Goal: Task Accomplishment & Management: Manage account settings

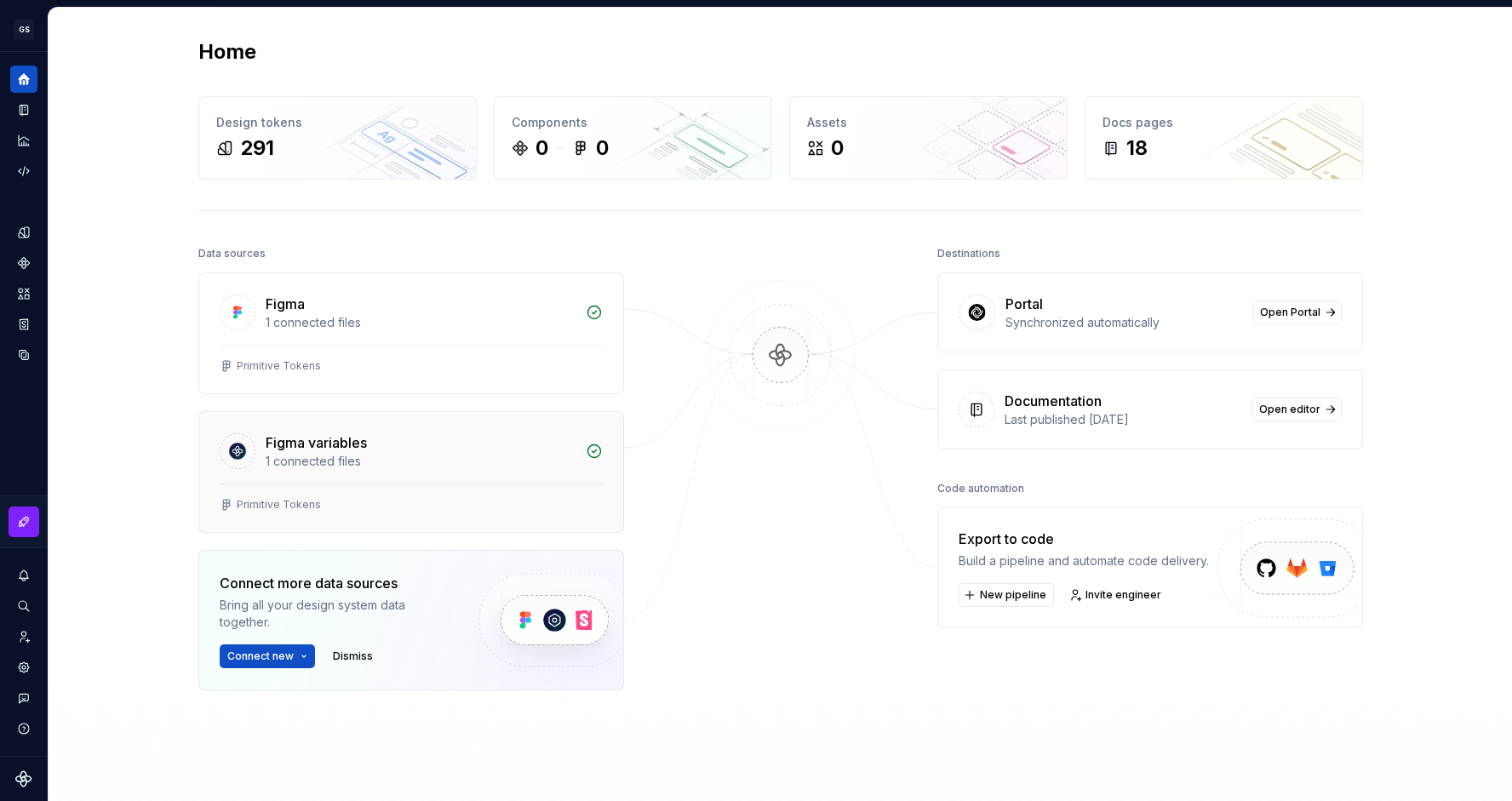
scroll to position [219, 0]
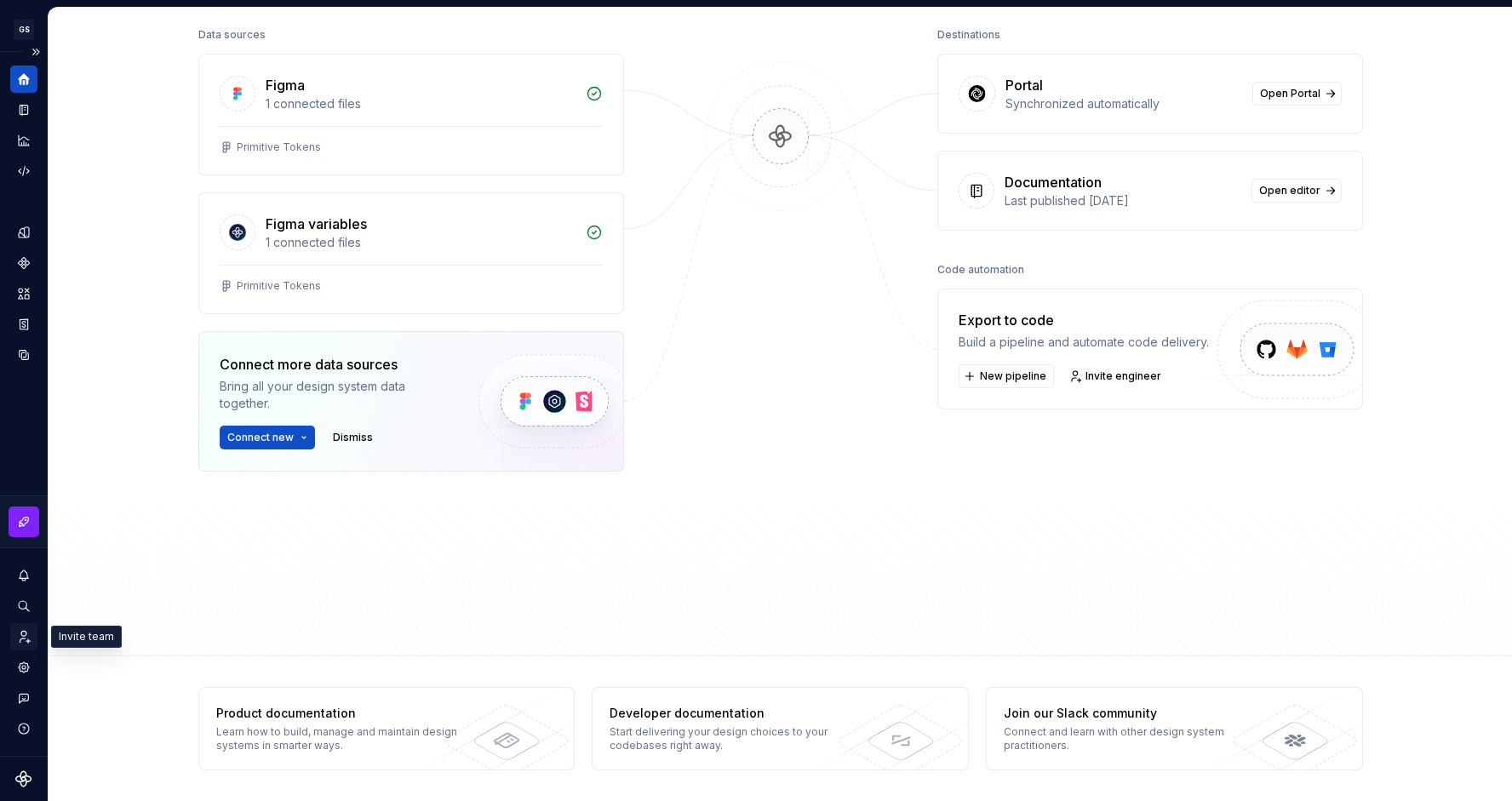
click at [26, 634] on icon "Invite team" at bounding box center [26, 637] width 10 height 12
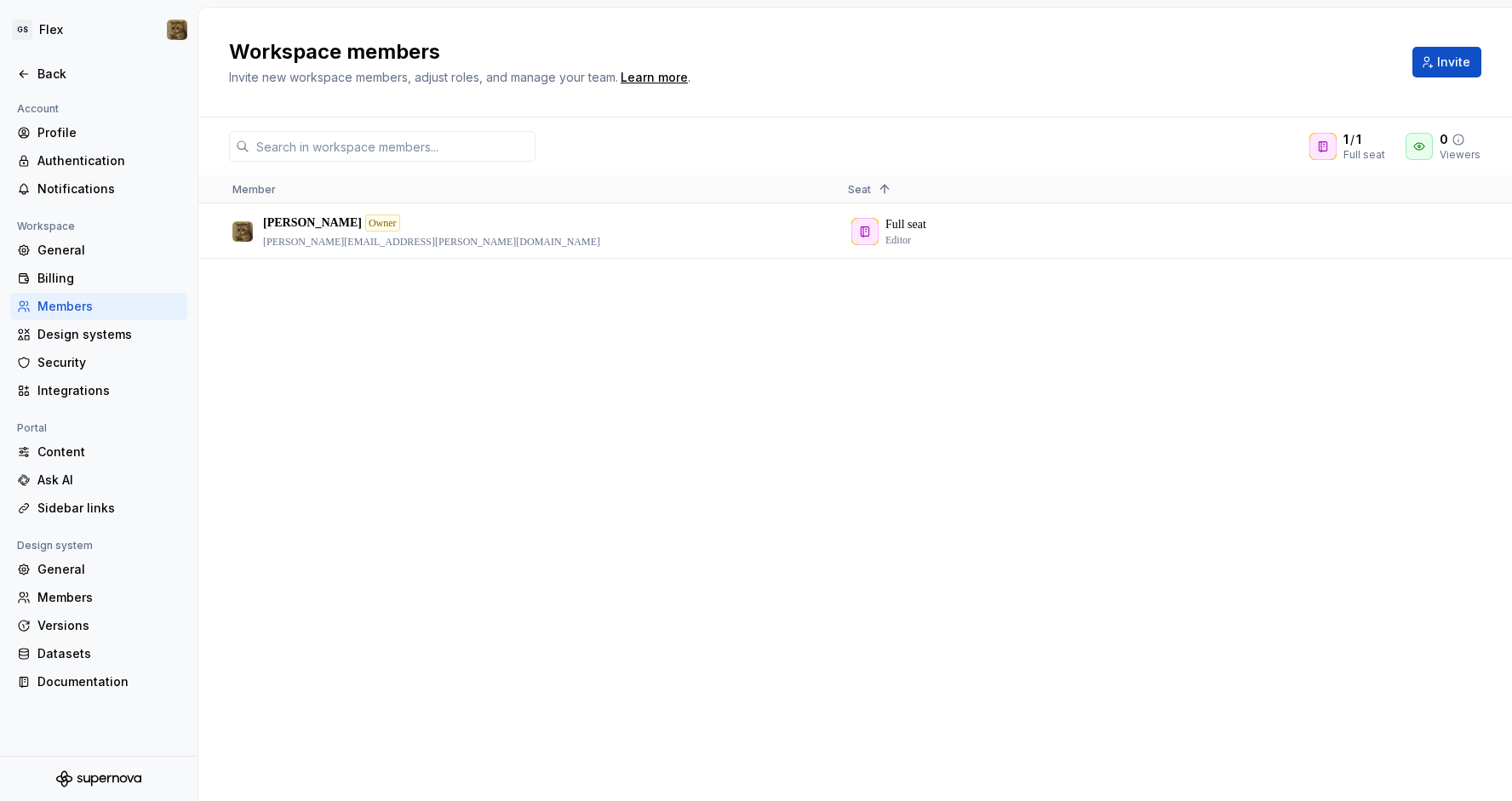
click at [1420, 156] on div at bounding box center [1419, 147] width 28 height 28
click at [1447, 65] on span "Invite" at bounding box center [1454, 61] width 33 height 17
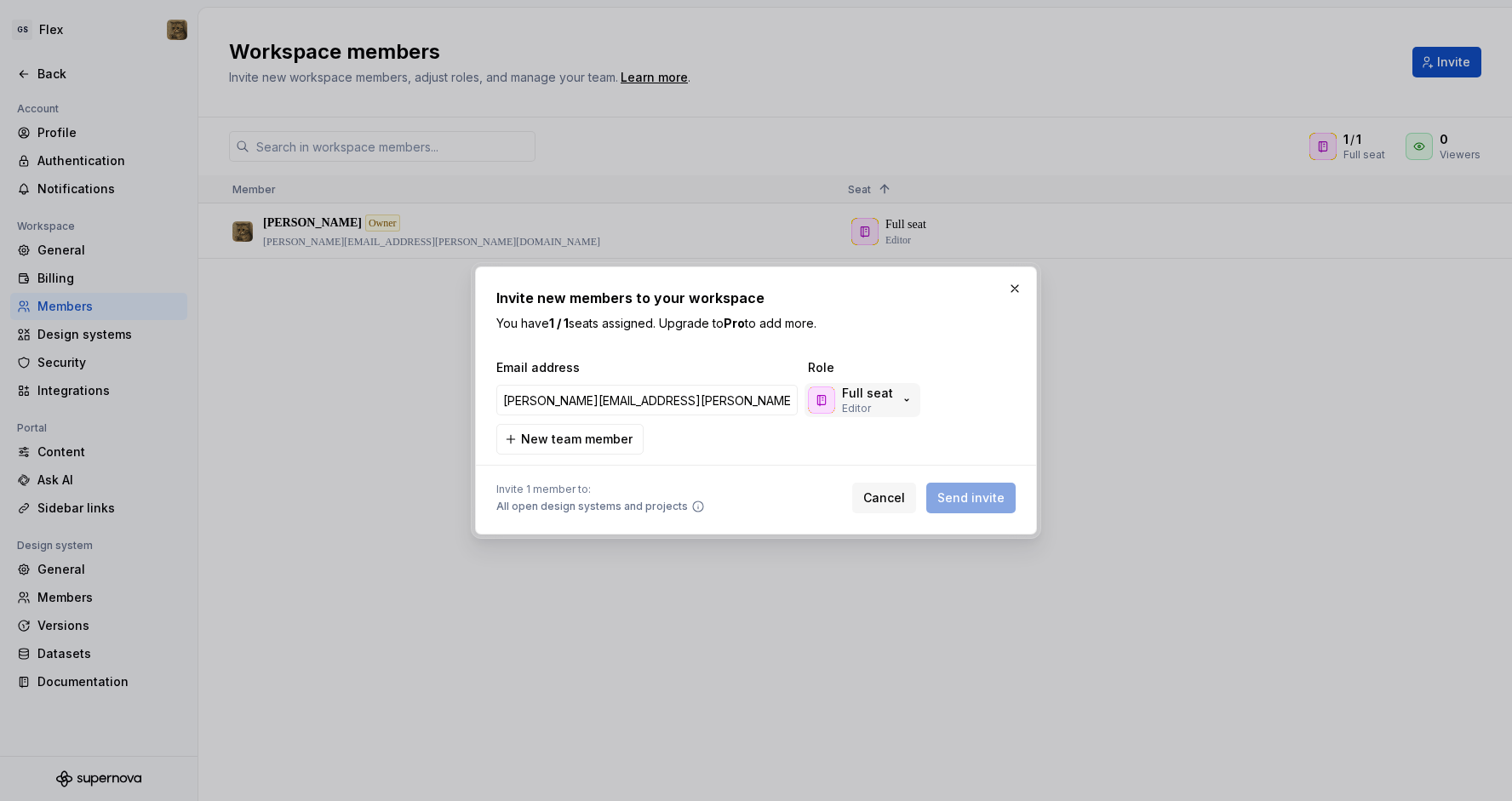
type input "[PERSON_NAME][EMAIL_ADDRESS][PERSON_NAME][DOMAIN_NAME]"
click at [887, 404] on div "Full seat Editor" at bounding box center [868, 400] width 51 height 31
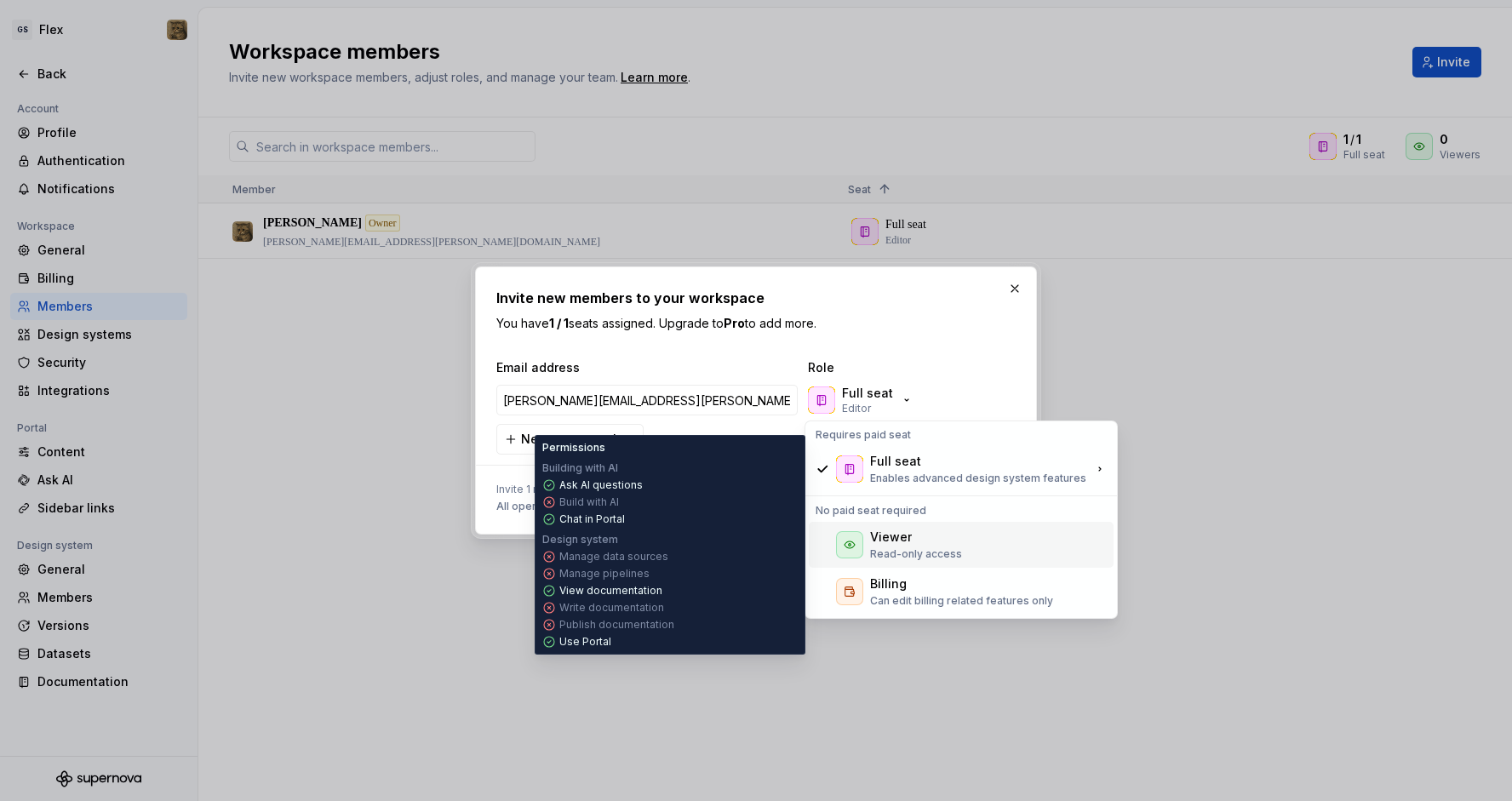
click at [886, 531] on div "Viewer" at bounding box center [890, 537] width 41 height 17
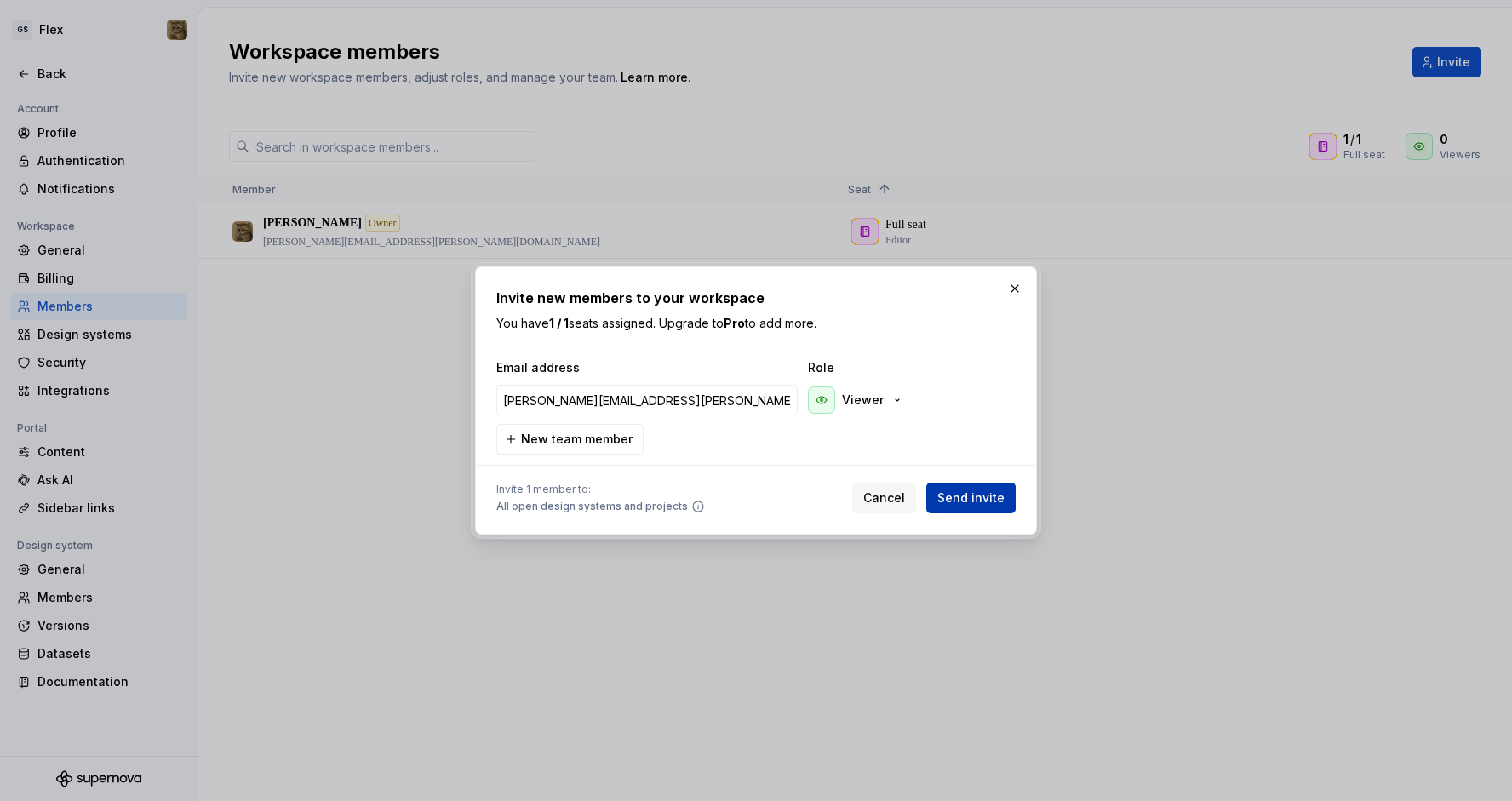
click at [974, 499] on span "Send invite" at bounding box center [971, 498] width 67 height 17
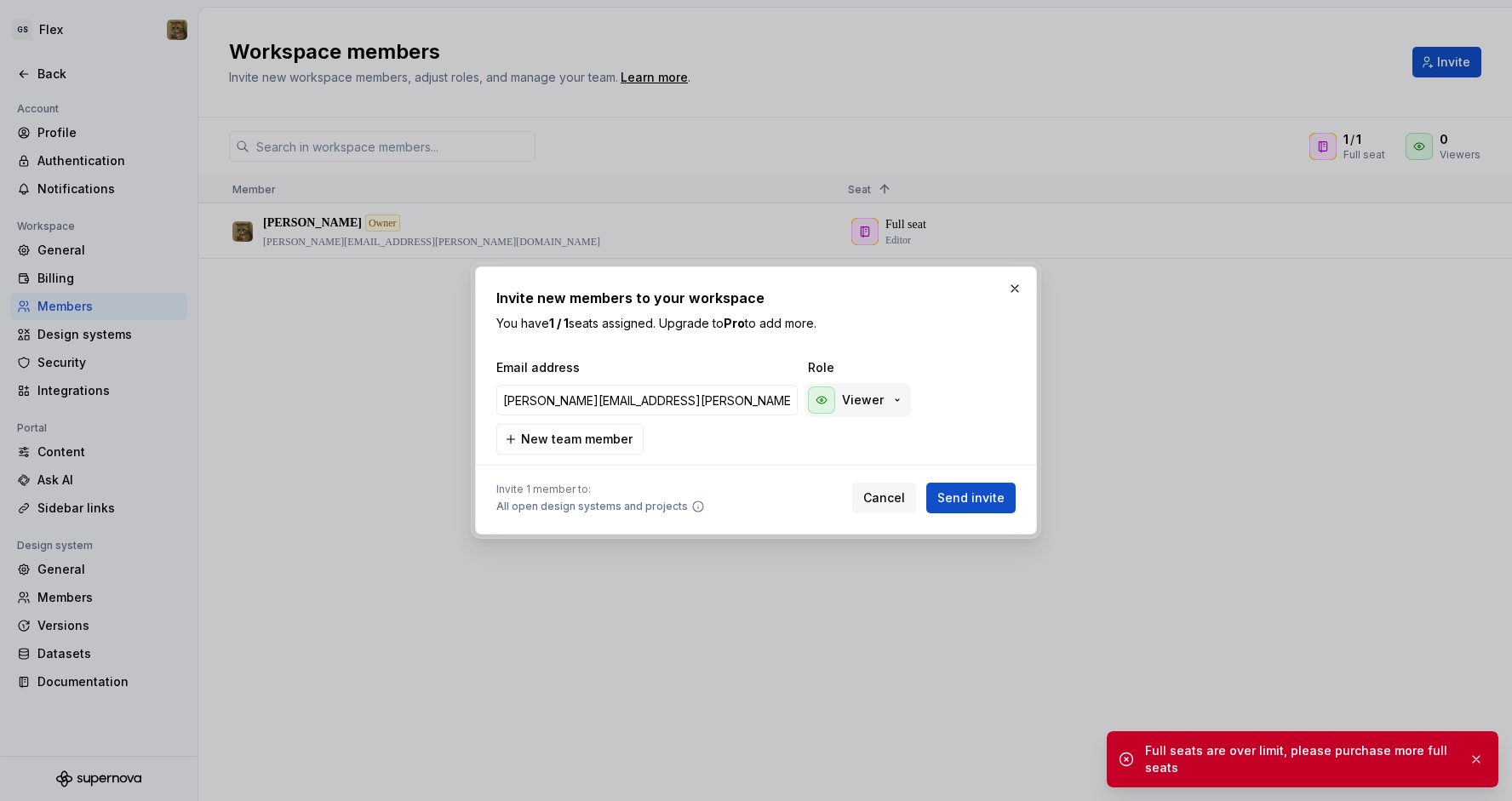
click at [894, 392] on div "Viewer" at bounding box center [856, 400] width 97 height 28
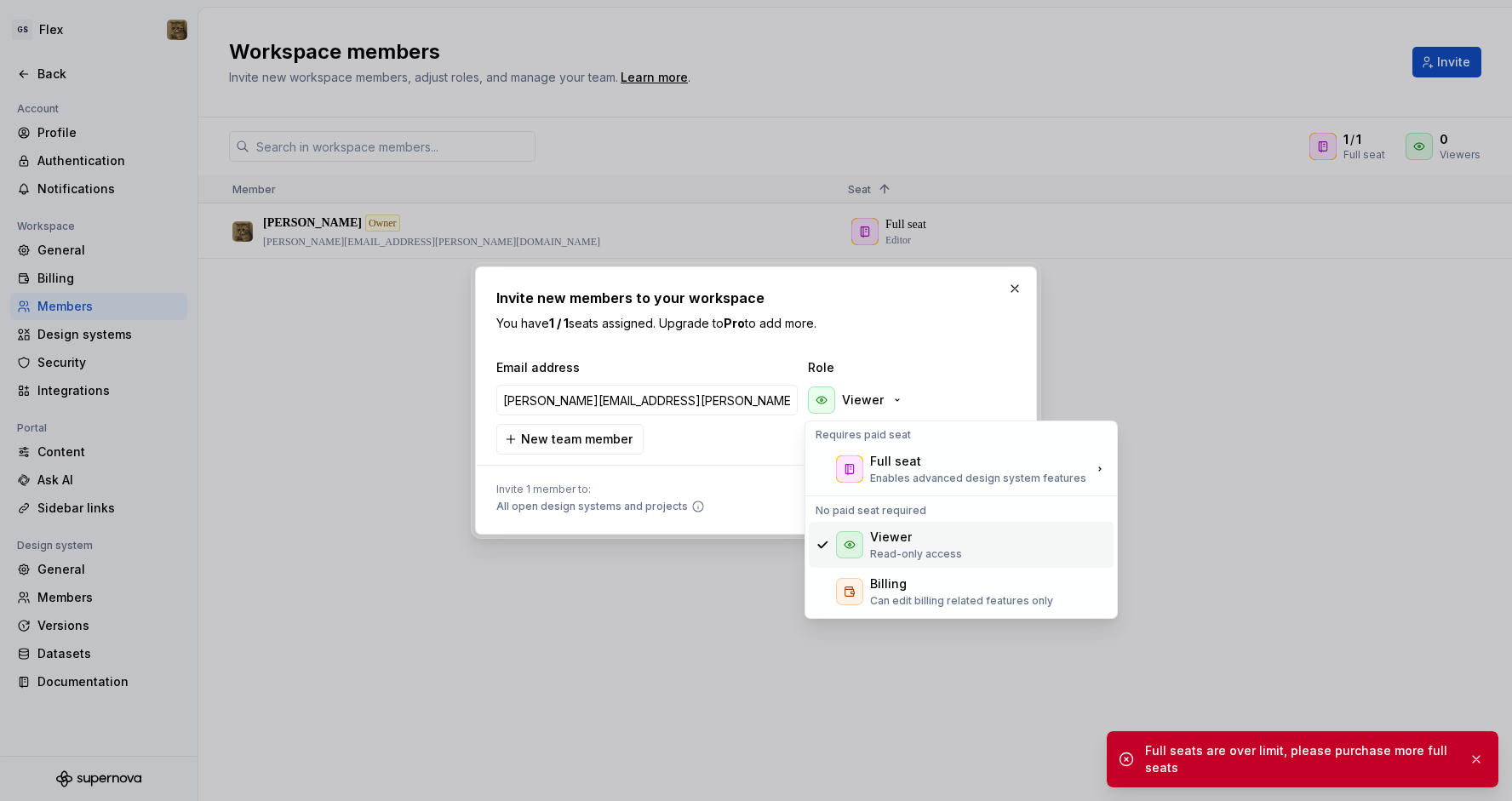
click at [917, 543] on div "Viewer" at bounding box center [915, 537] width 92 height 17
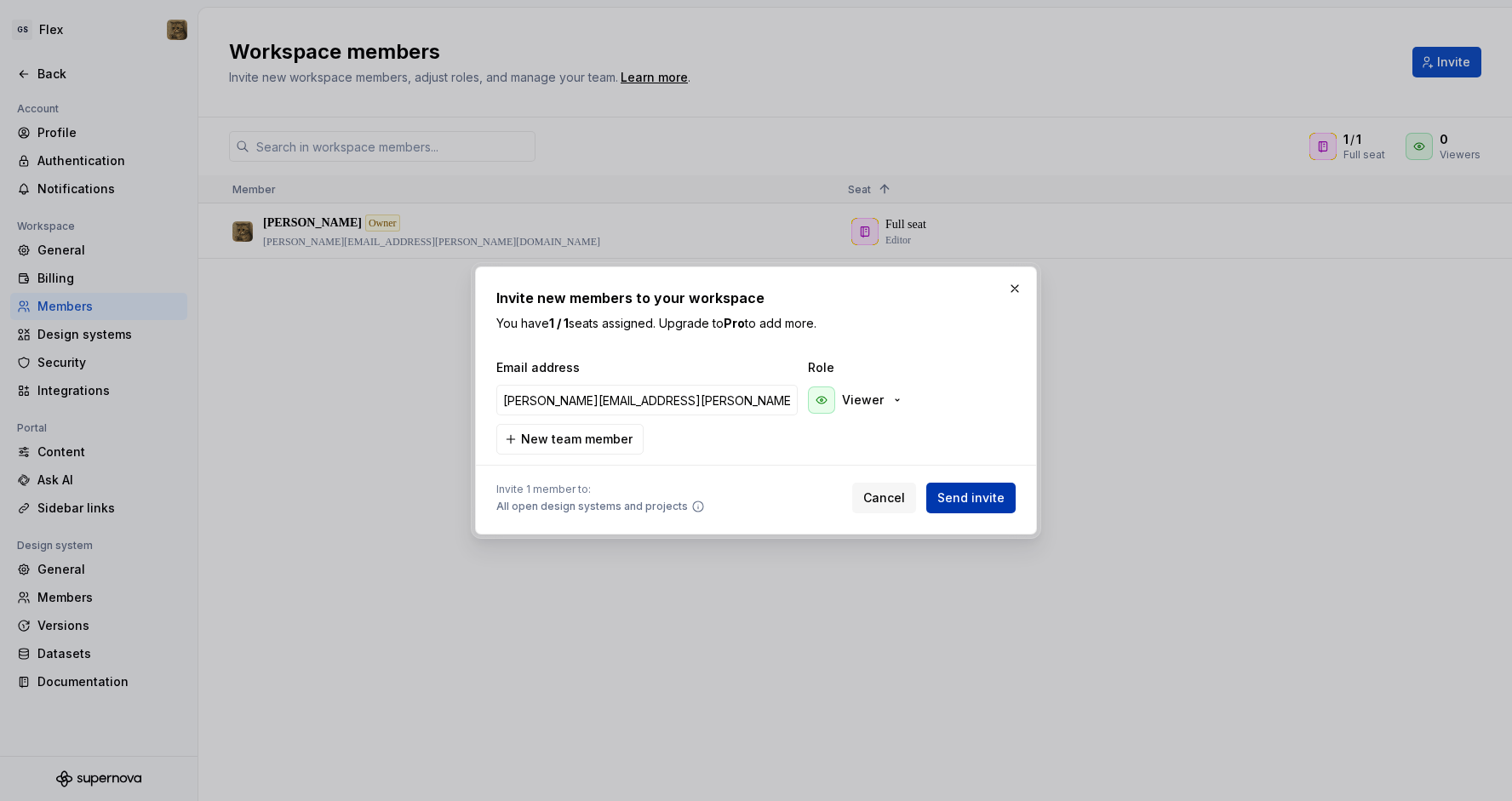
click at [953, 500] on span "Send invite" at bounding box center [971, 498] width 67 height 17
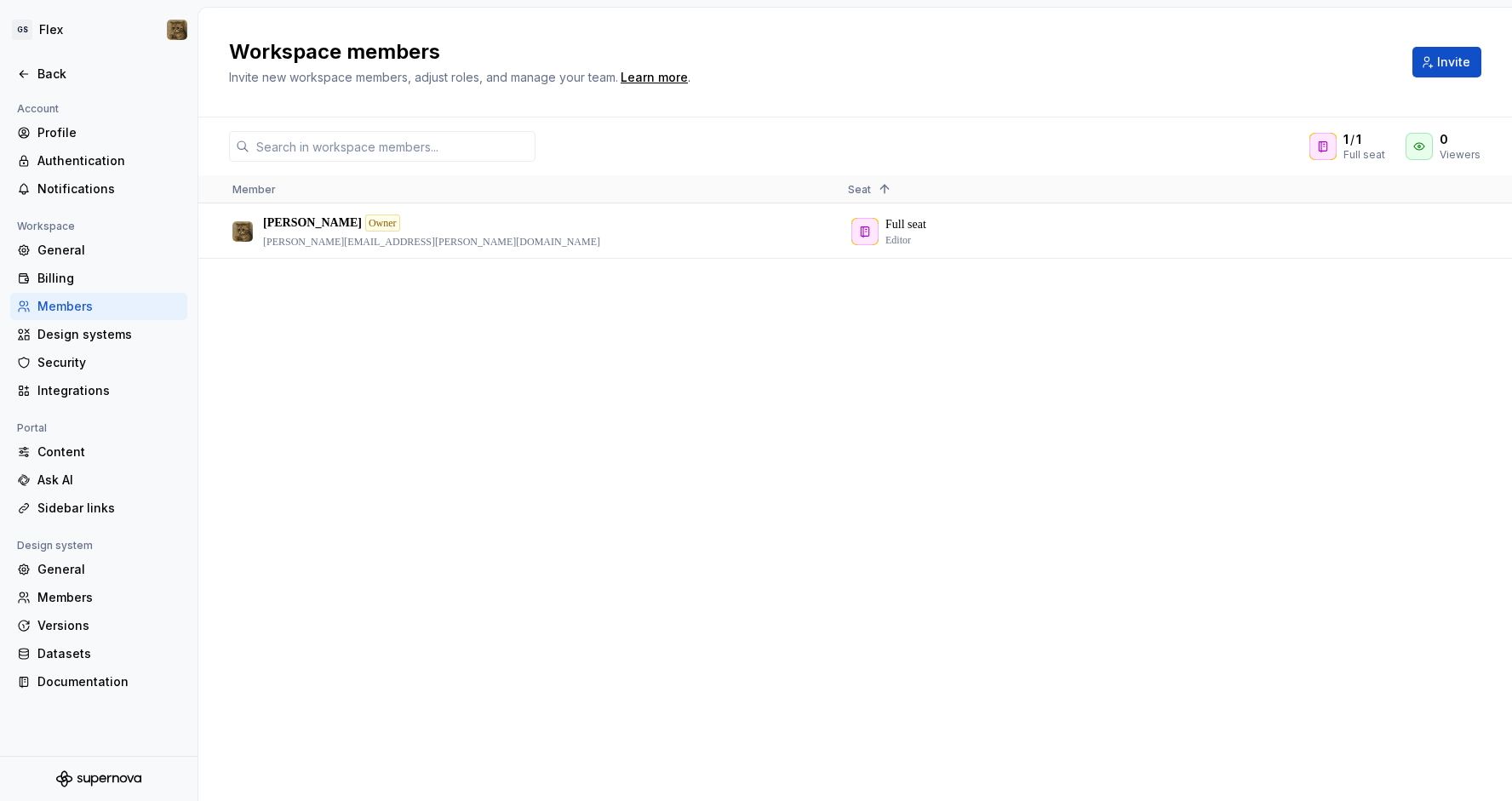
click at [76, 598] on div "Members" at bounding box center [108, 597] width 143 height 17
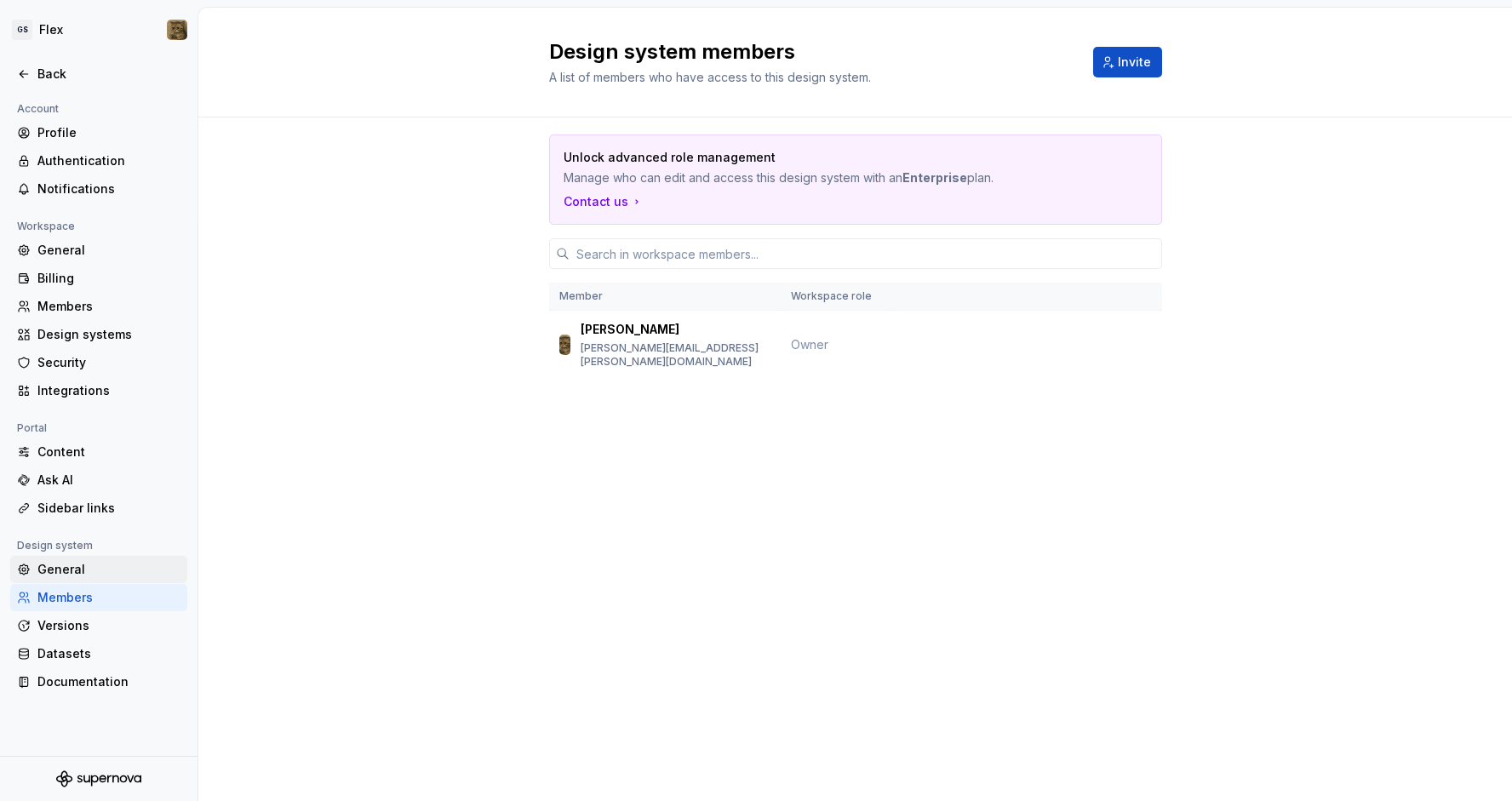
click at [78, 563] on div "General" at bounding box center [108, 569] width 143 height 17
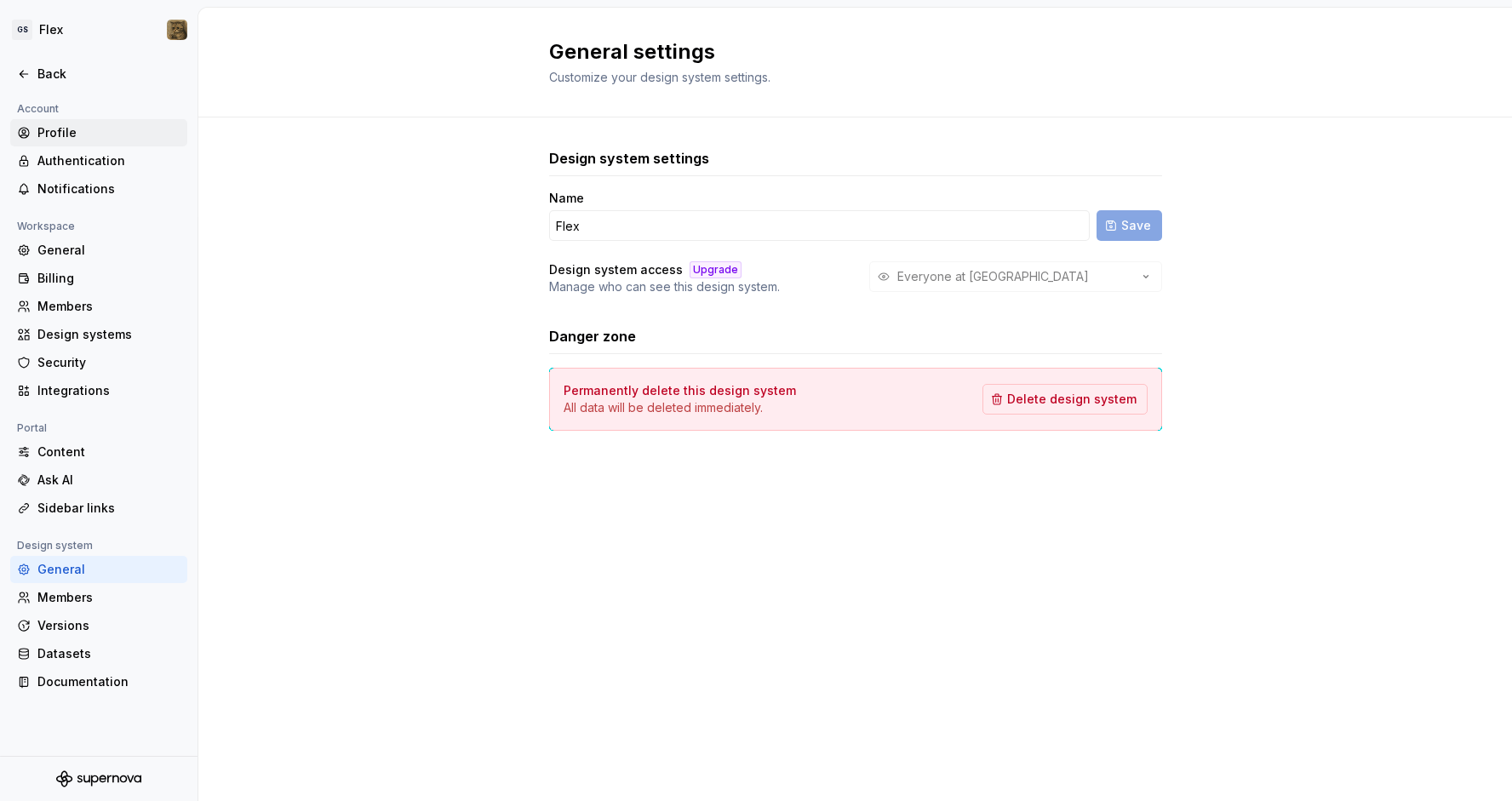
click at [57, 131] on div "Profile" at bounding box center [108, 132] width 143 height 17
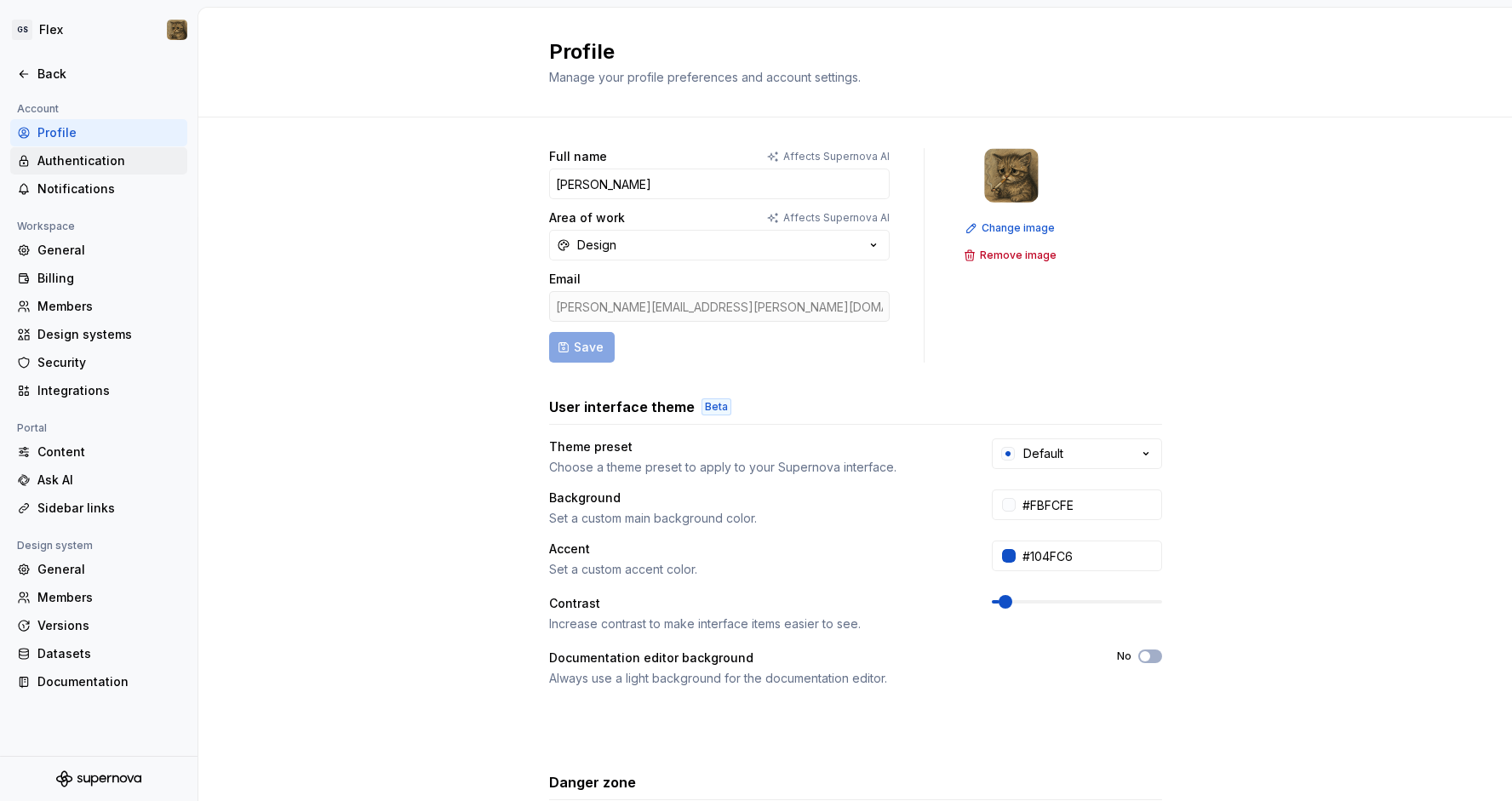
click at [79, 156] on div "Authentication" at bounding box center [108, 161] width 143 height 17
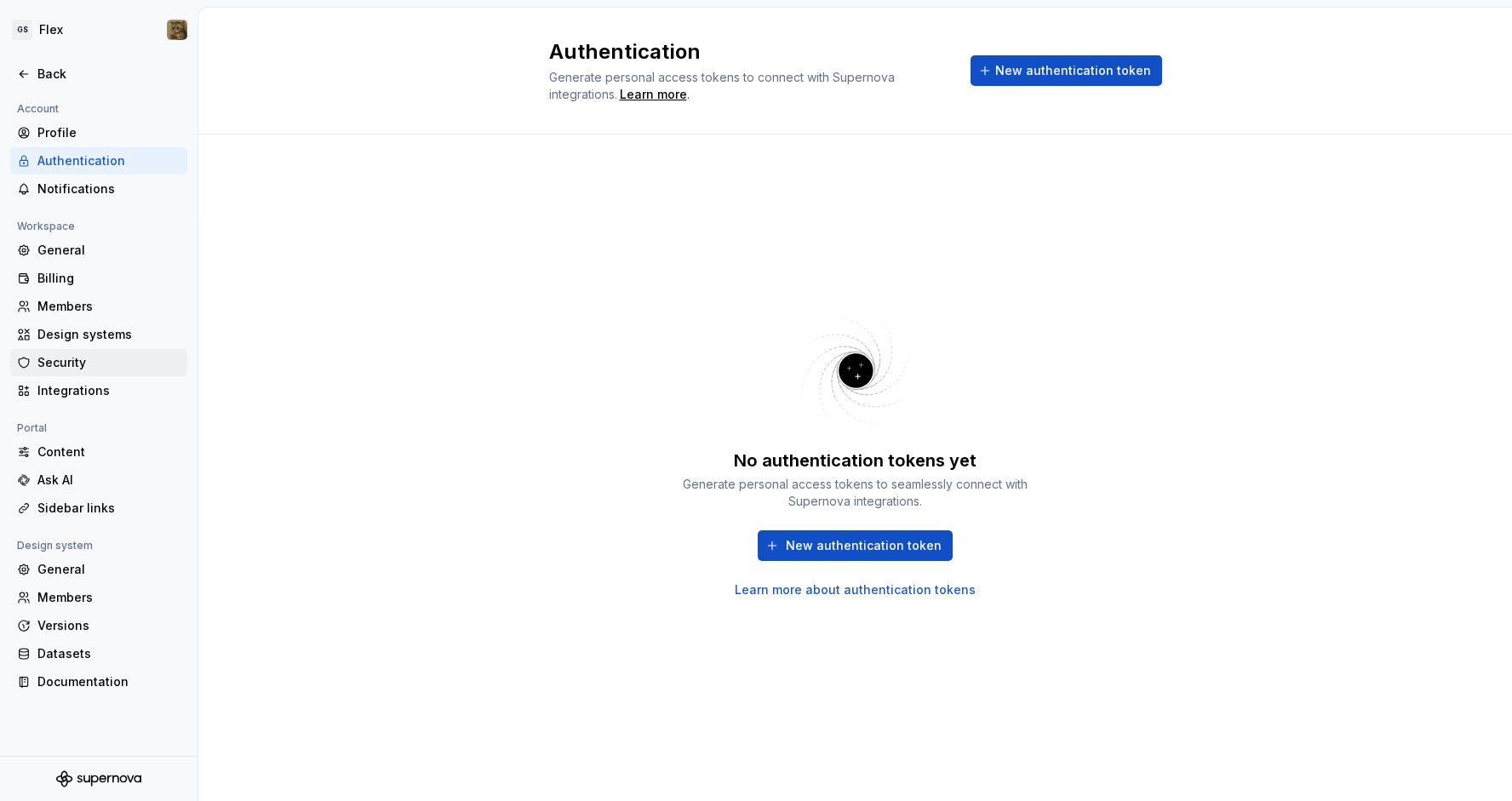
click at [69, 362] on div "Security" at bounding box center [108, 363] width 143 height 17
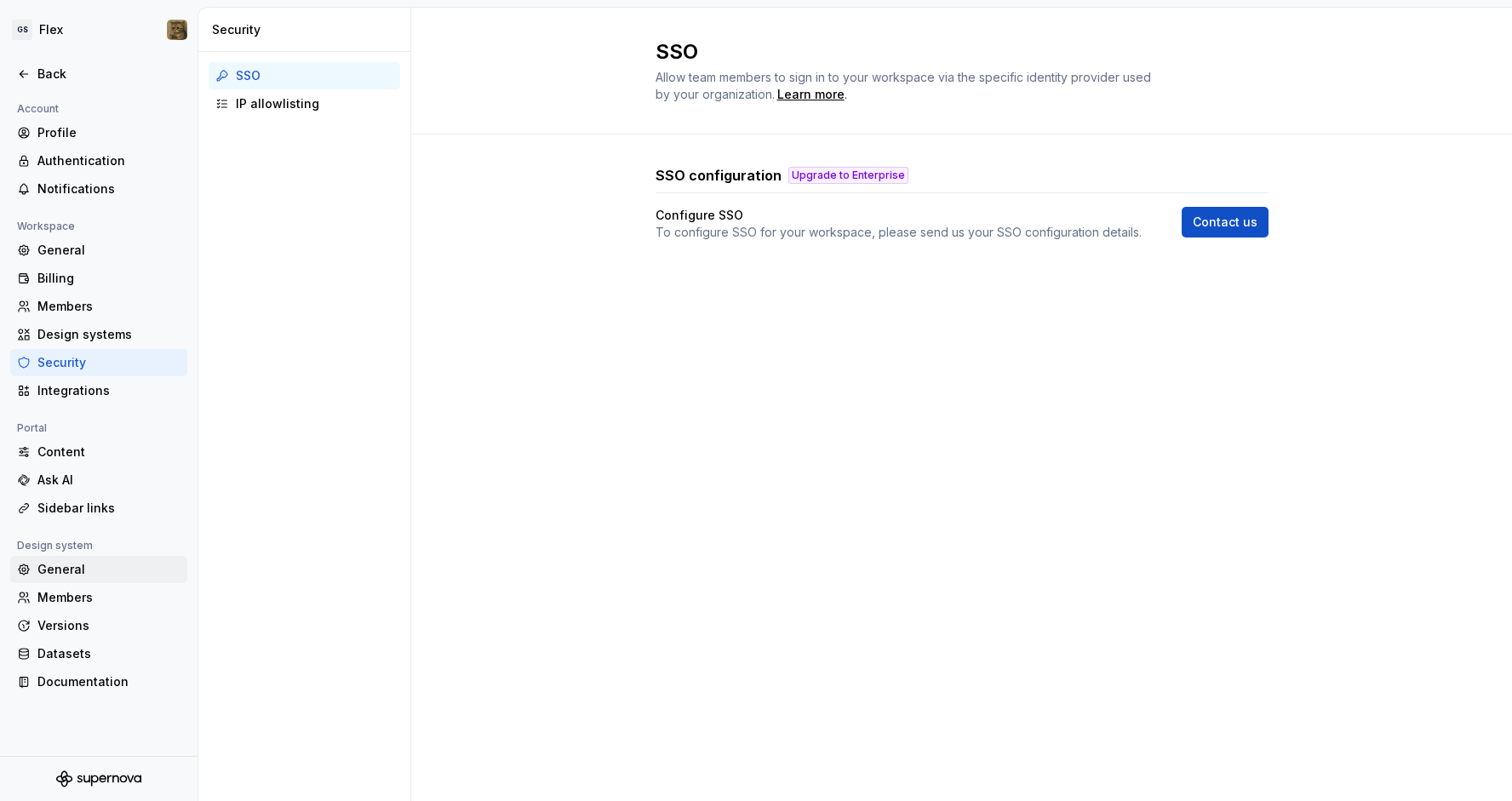
click at [72, 573] on div "General" at bounding box center [108, 569] width 143 height 17
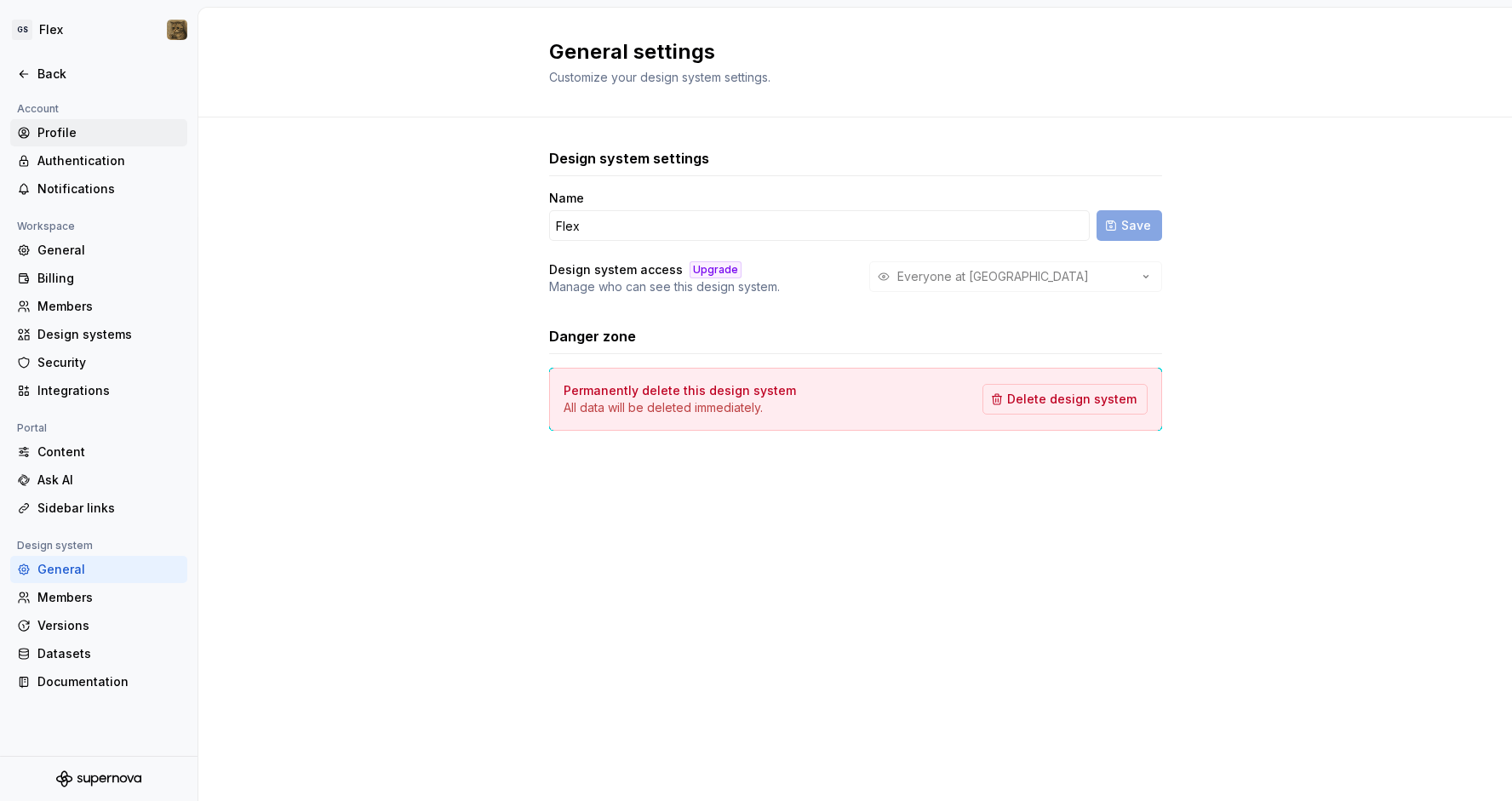
click at [60, 136] on div "Profile" at bounding box center [108, 132] width 143 height 17
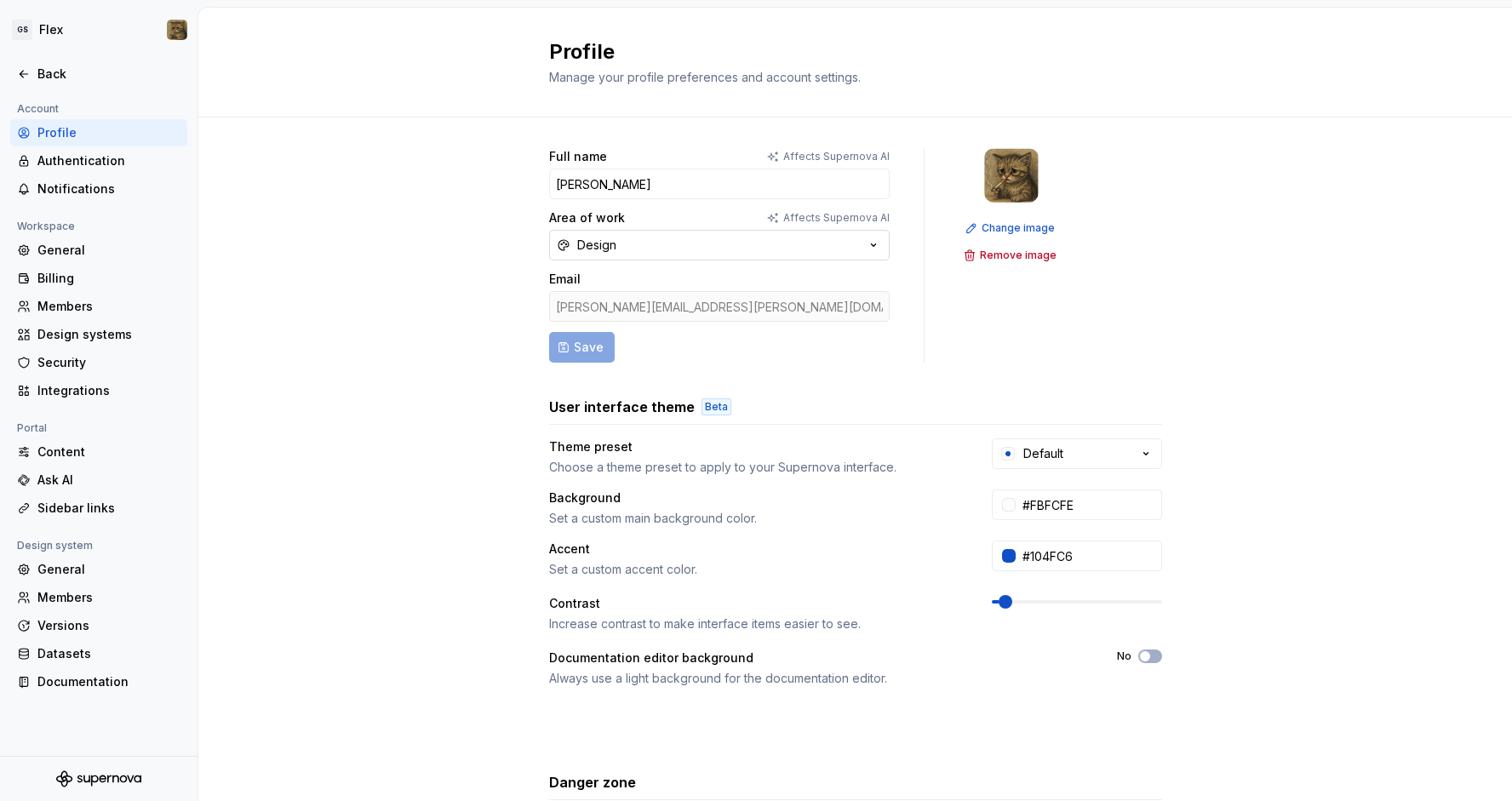
click at [871, 239] on icon "button" at bounding box center [873, 244] width 17 height 17
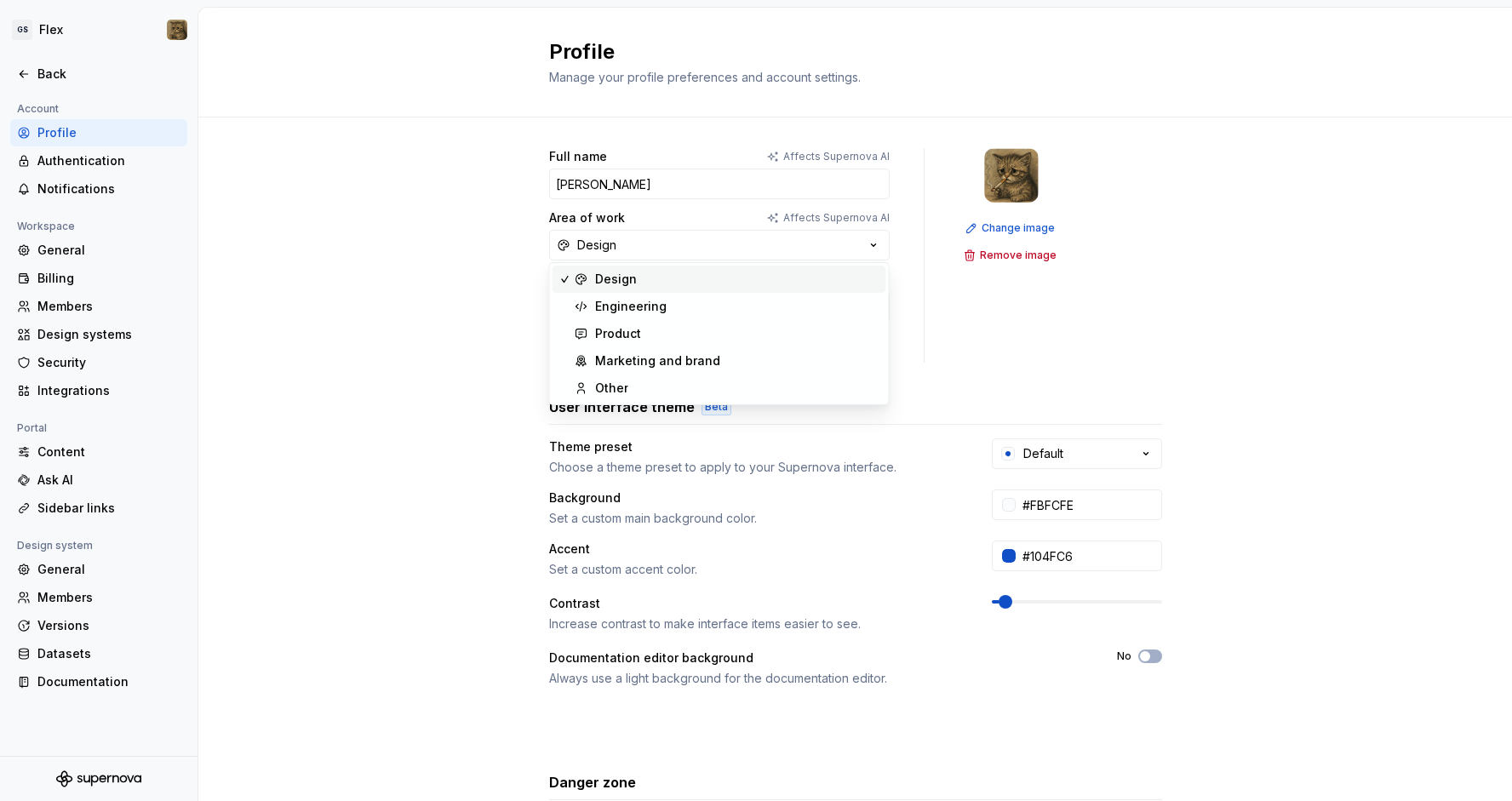
click at [978, 292] on div "Change image Remove image" at bounding box center [1011, 255] width 105 height 215
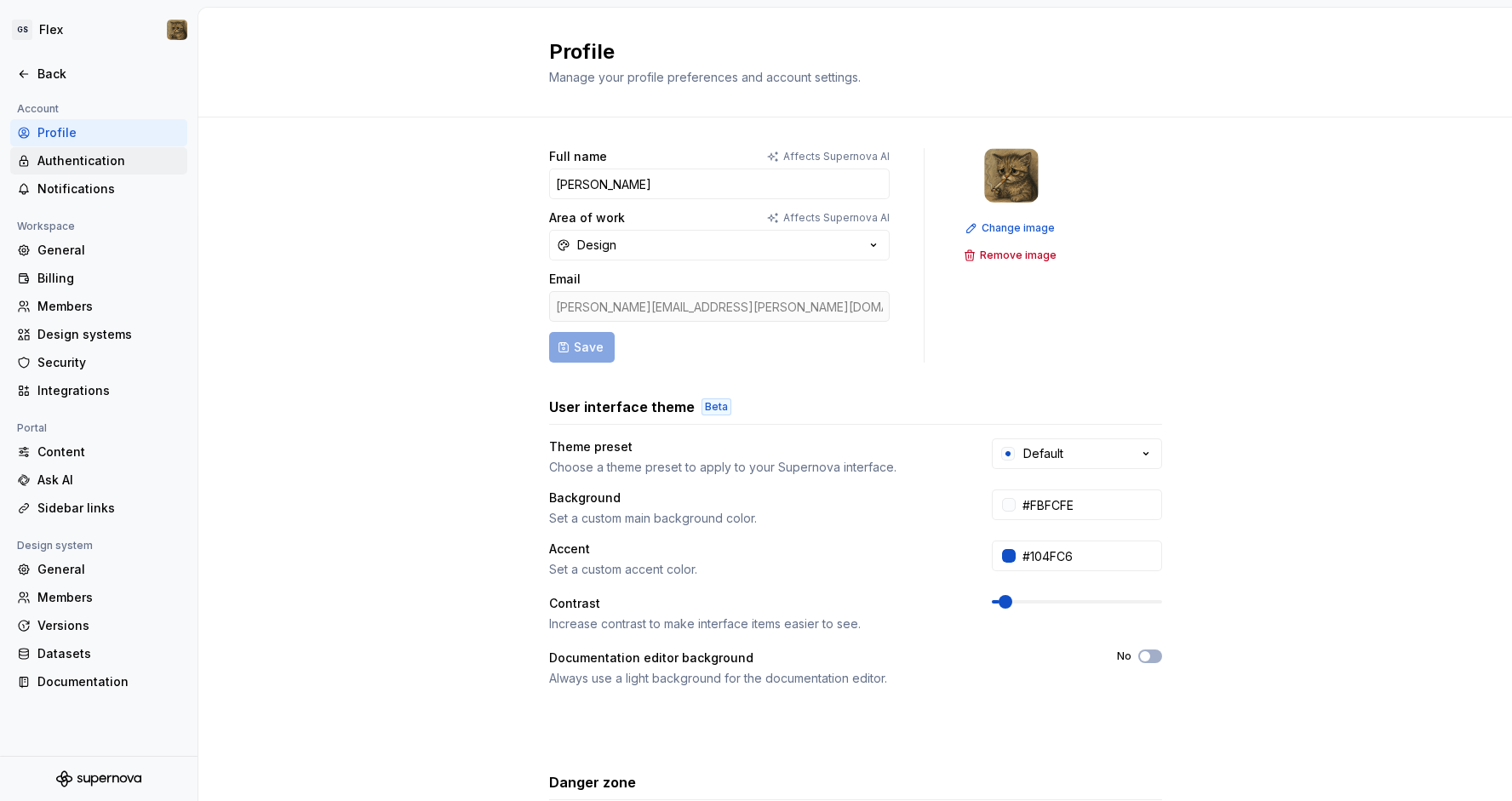
click at [63, 167] on div "Authentication" at bounding box center [108, 161] width 143 height 17
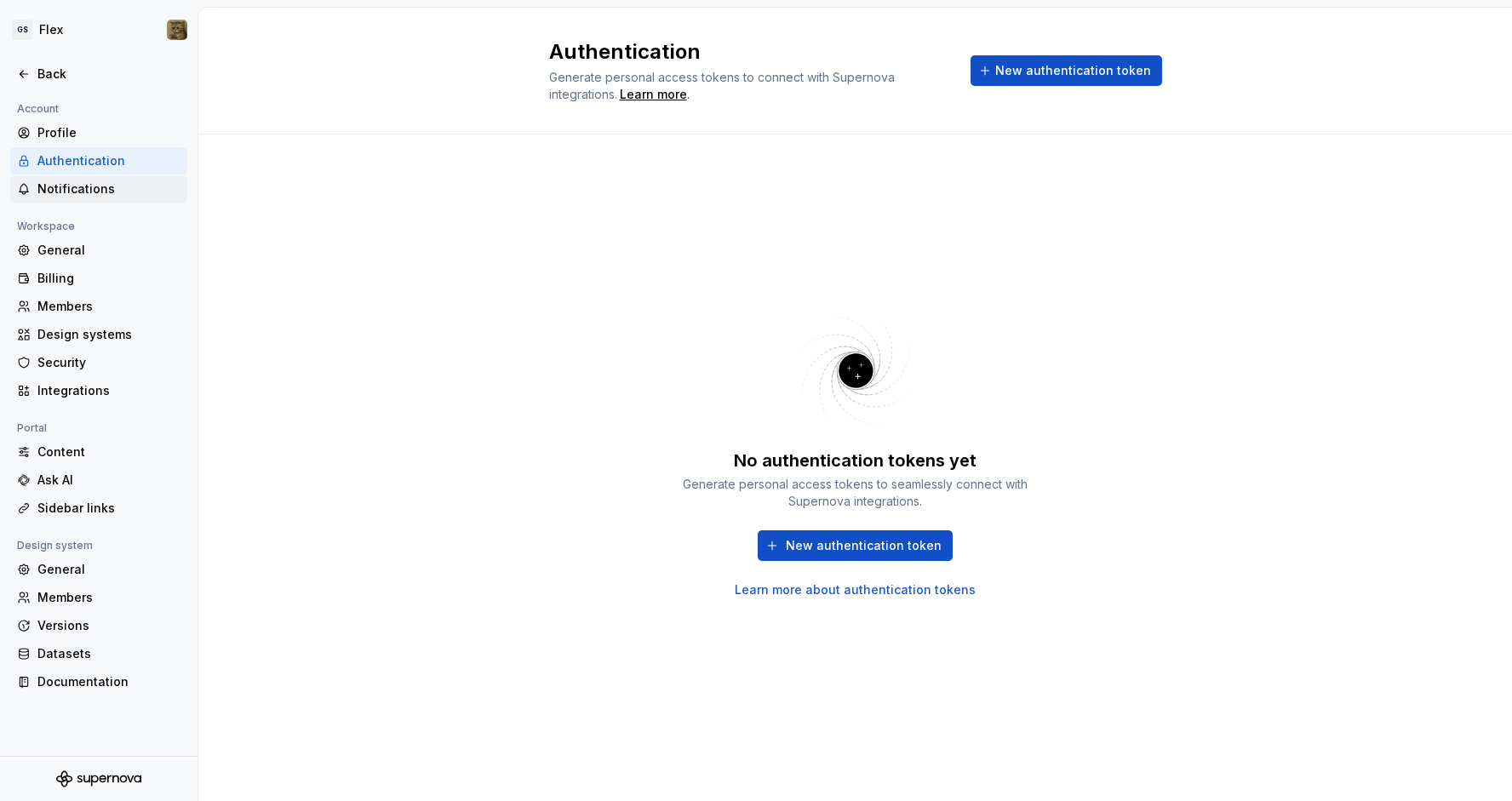
click at [68, 189] on div "Notifications" at bounding box center [108, 188] width 143 height 17
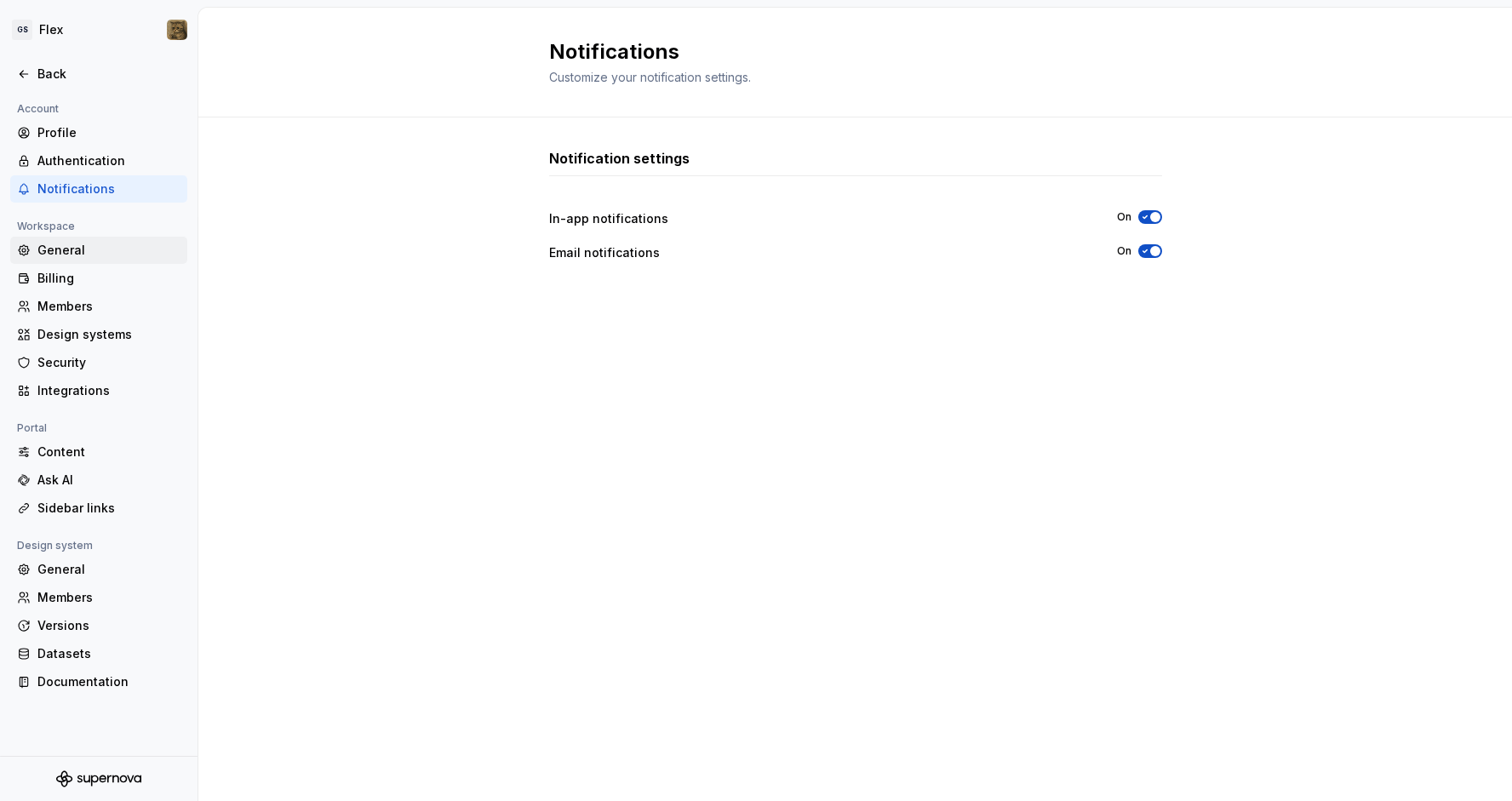
click at [67, 248] on div "General" at bounding box center [108, 249] width 143 height 17
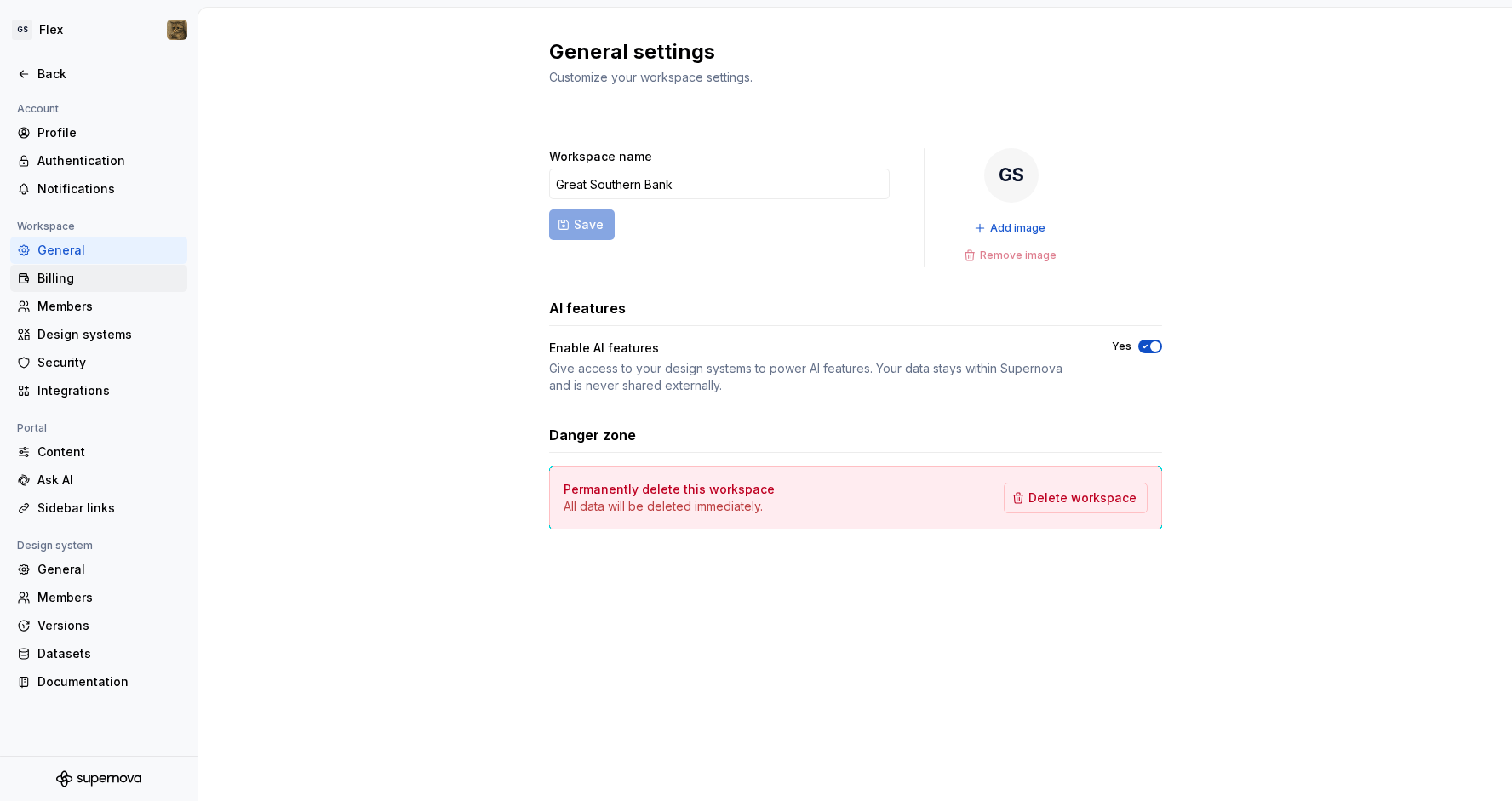
click at [51, 274] on div "Billing" at bounding box center [108, 278] width 143 height 17
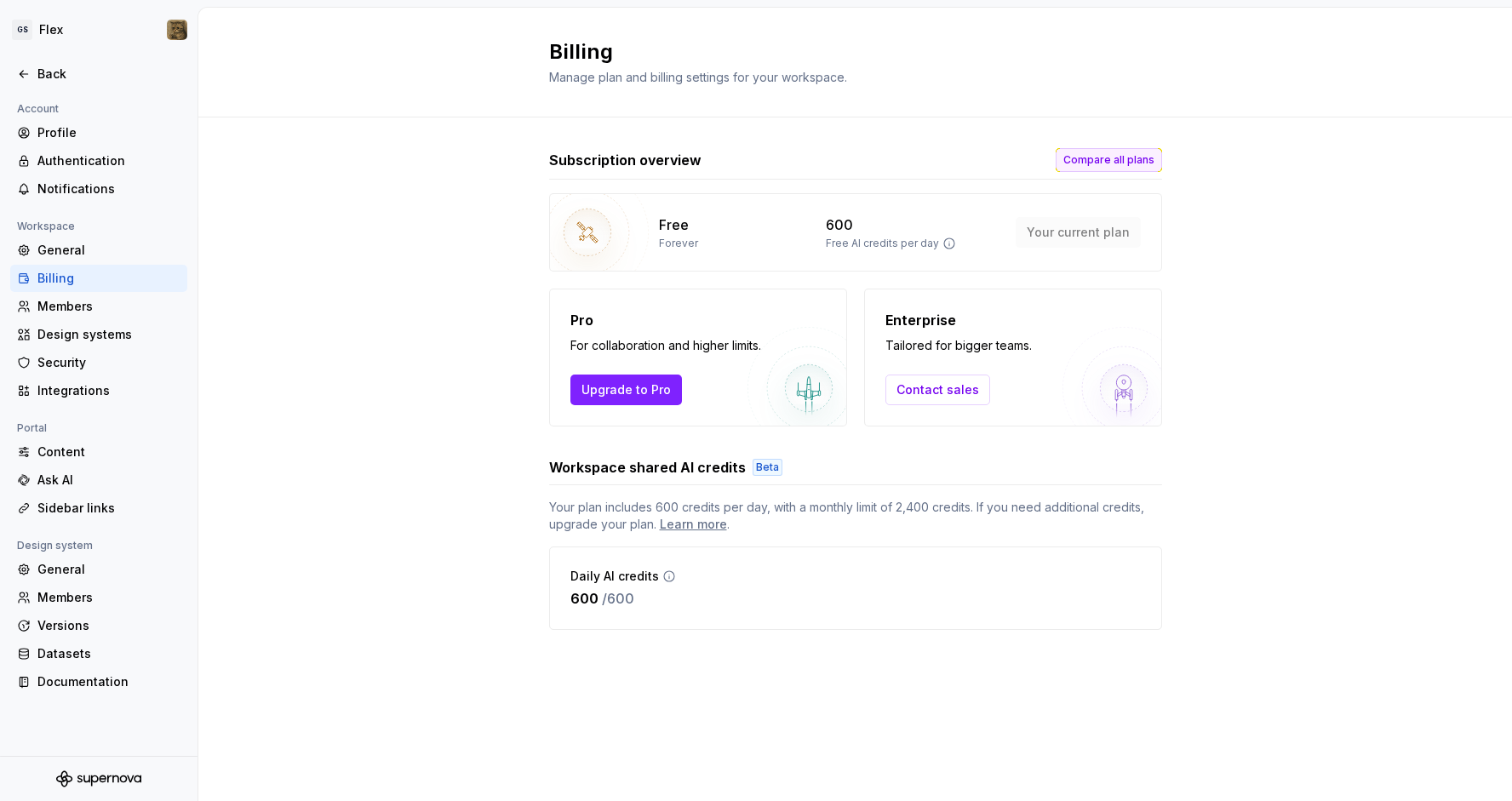
click at [1107, 171] on button "Compare all plans" at bounding box center [1109, 160] width 106 height 24
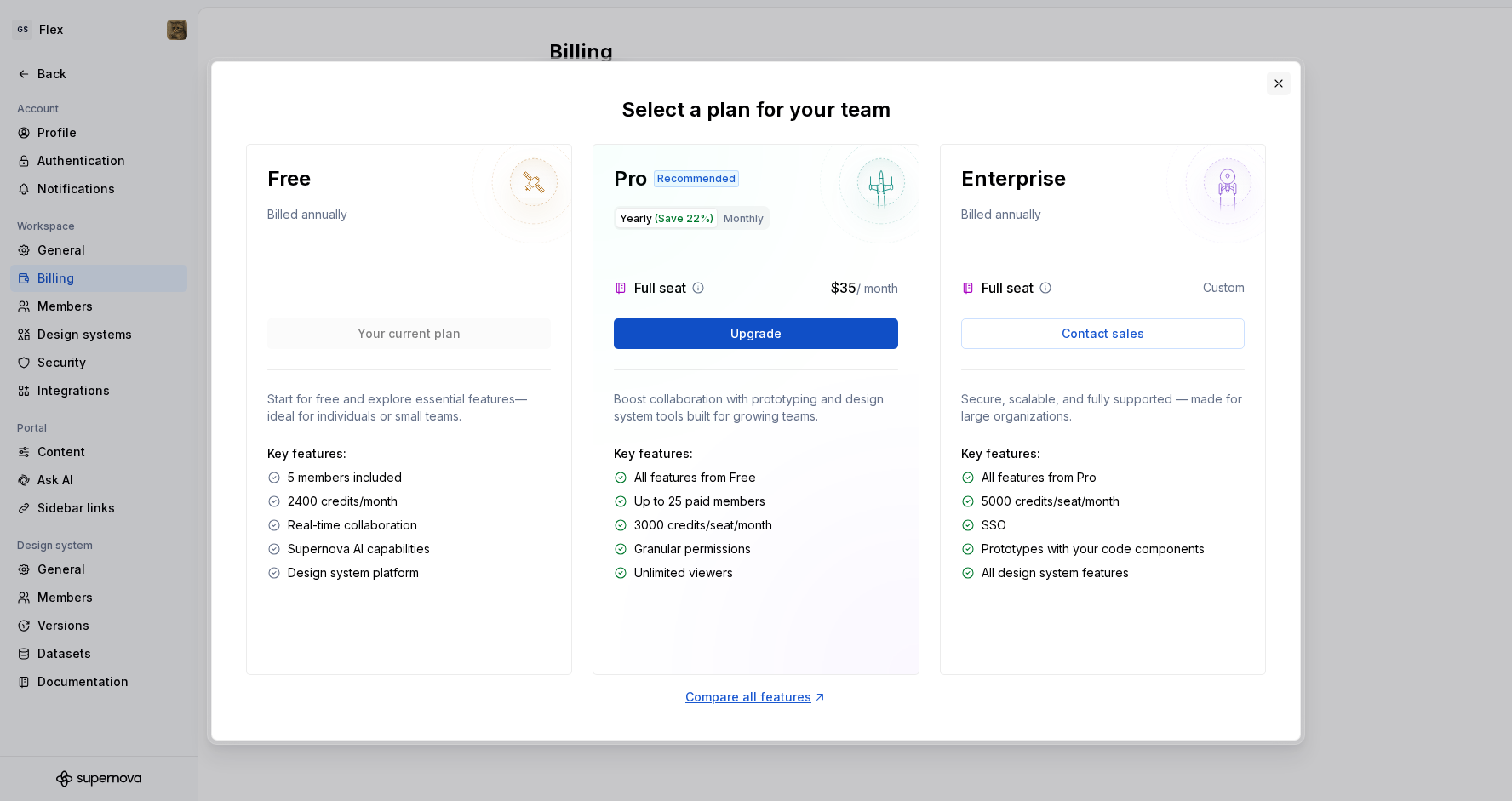
click at [1282, 84] on button "button" at bounding box center [1279, 84] width 24 height 24
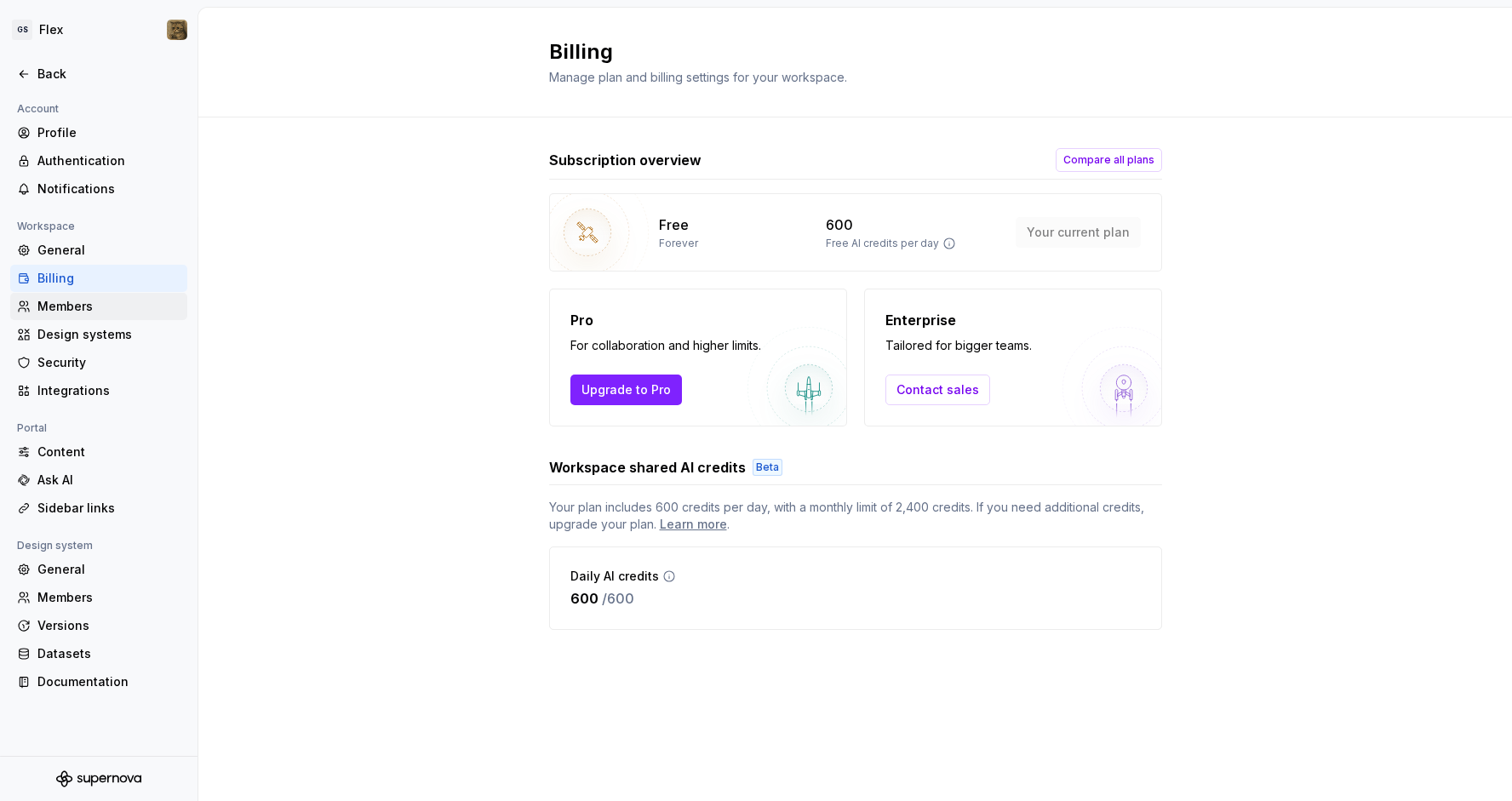
click at [55, 307] on div "Members" at bounding box center [108, 306] width 143 height 17
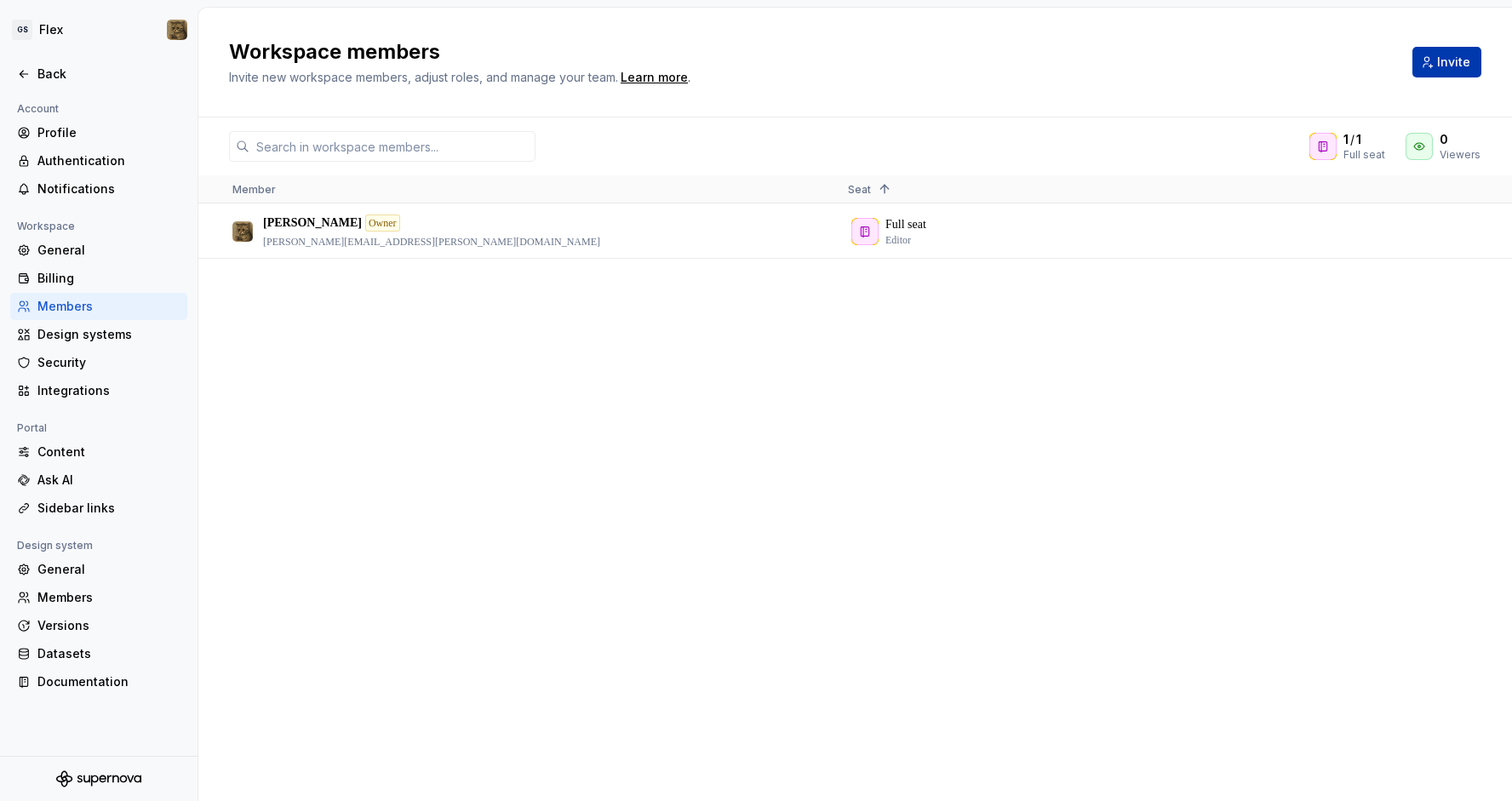
click at [1441, 69] on span "Invite" at bounding box center [1454, 61] width 33 height 17
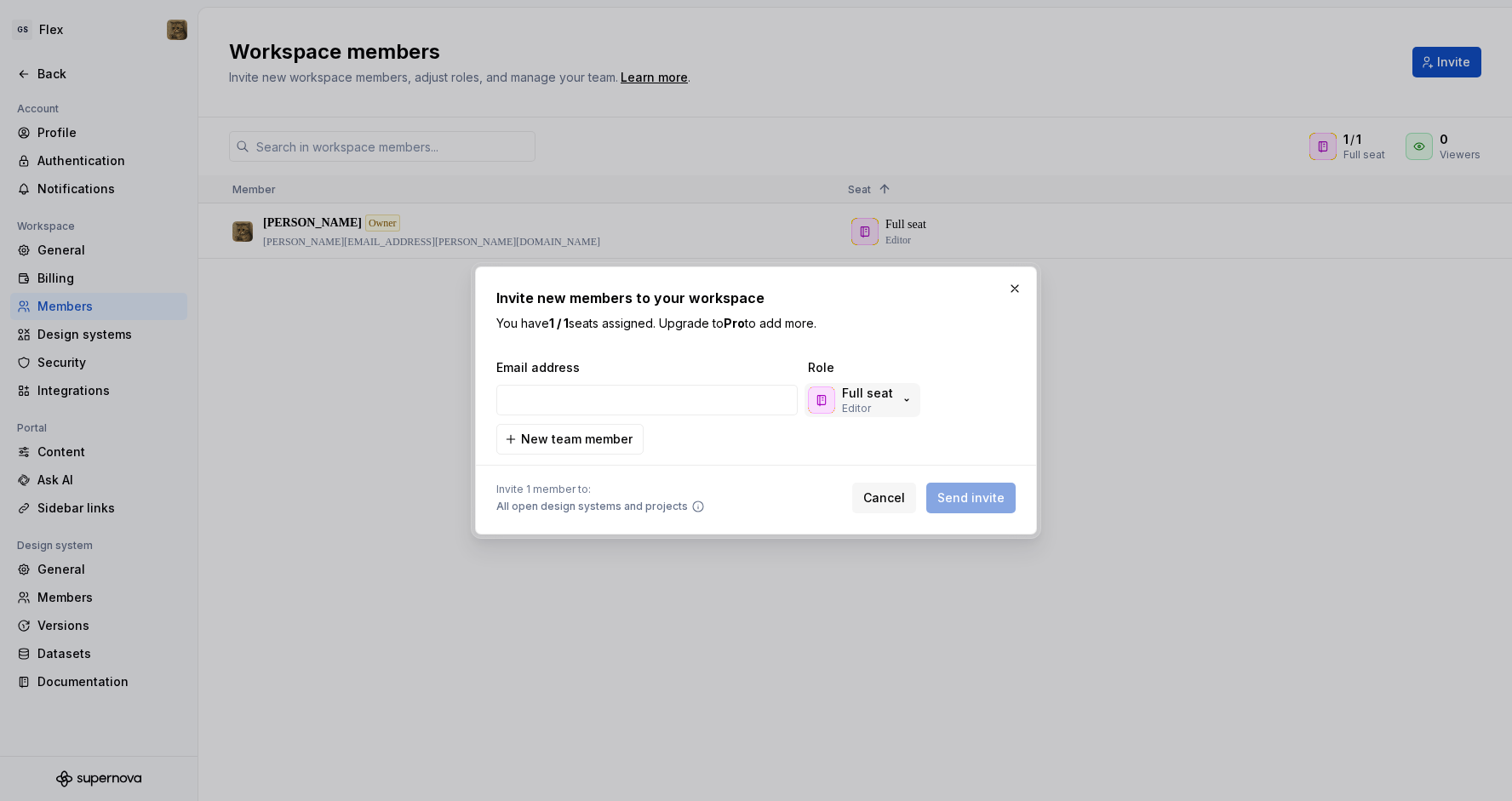
click at [896, 392] on div "Full seat Editor" at bounding box center [860, 400] width 105 height 31
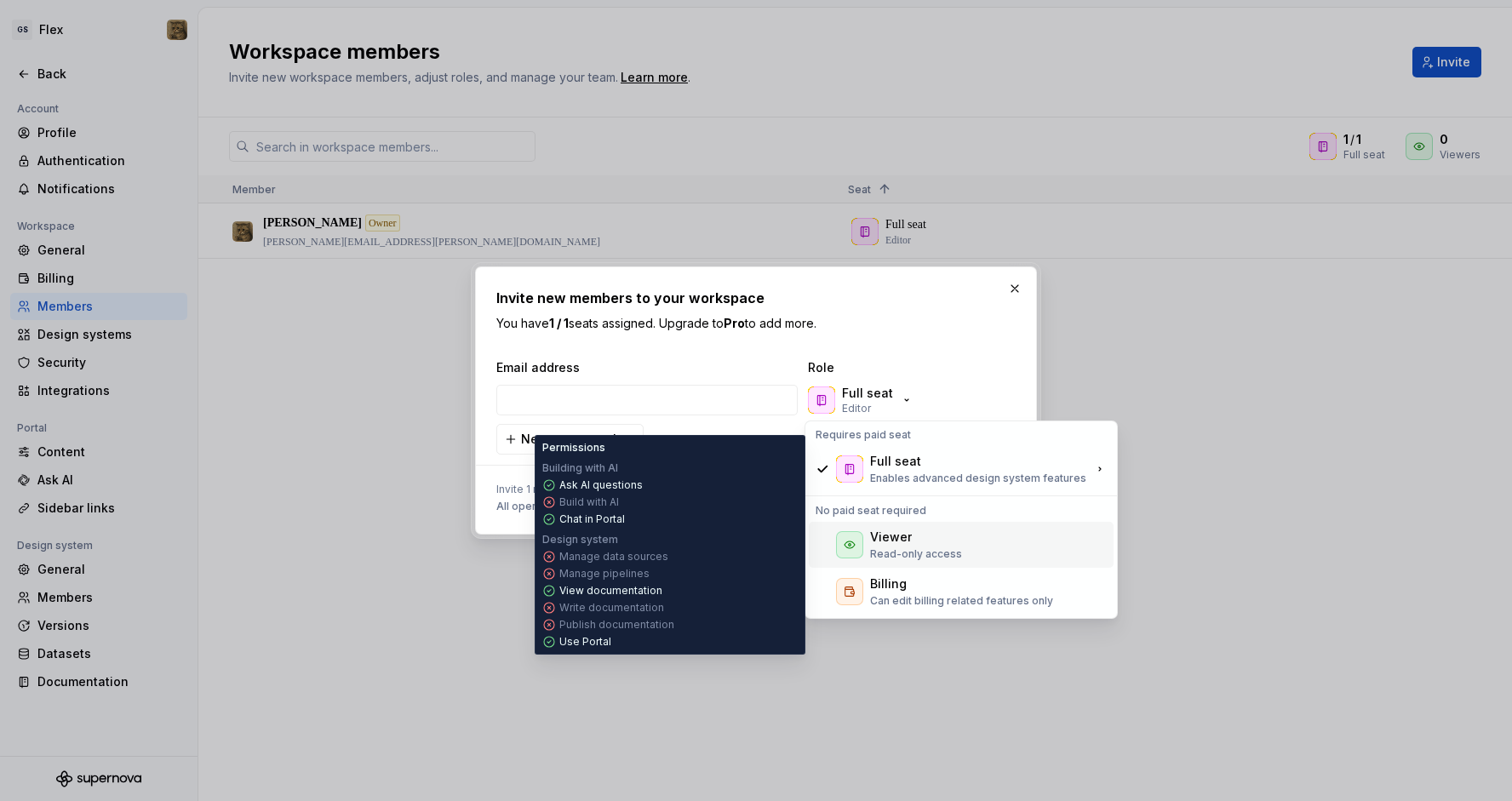
click at [907, 544] on div "Viewer" at bounding box center [890, 537] width 41 height 17
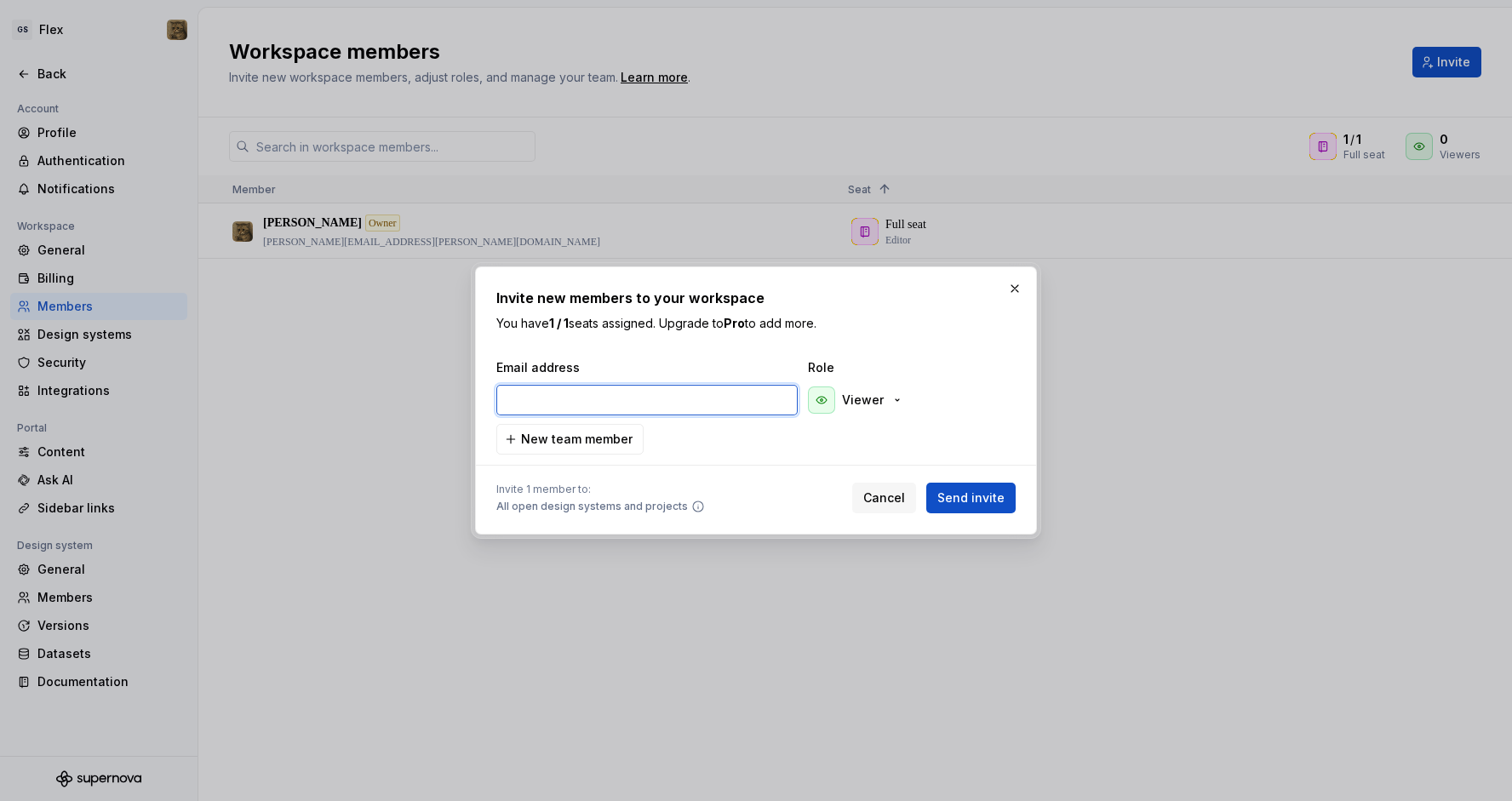
click at [652, 406] on input "email" at bounding box center [647, 400] width 301 height 31
type input "[PERSON_NAME][EMAIL_ADDRESS][PERSON_NAME][DOMAIN_NAME]"
click at [970, 495] on span "Send invite" at bounding box center [971, 498] width 67 height 17
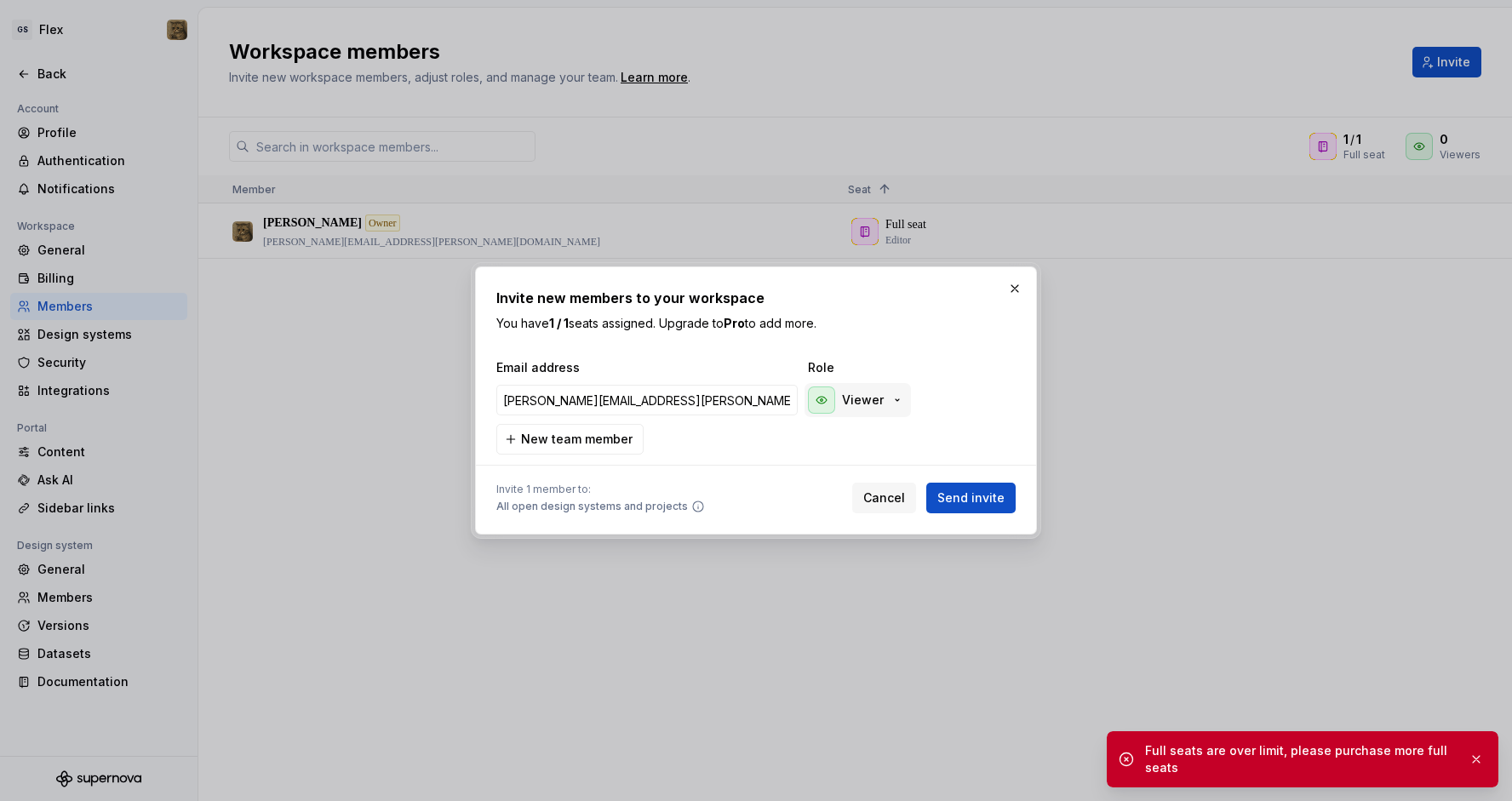
click at [890, 412] on div "Viewer" at bounding box center [856, 400] width 97 height 28
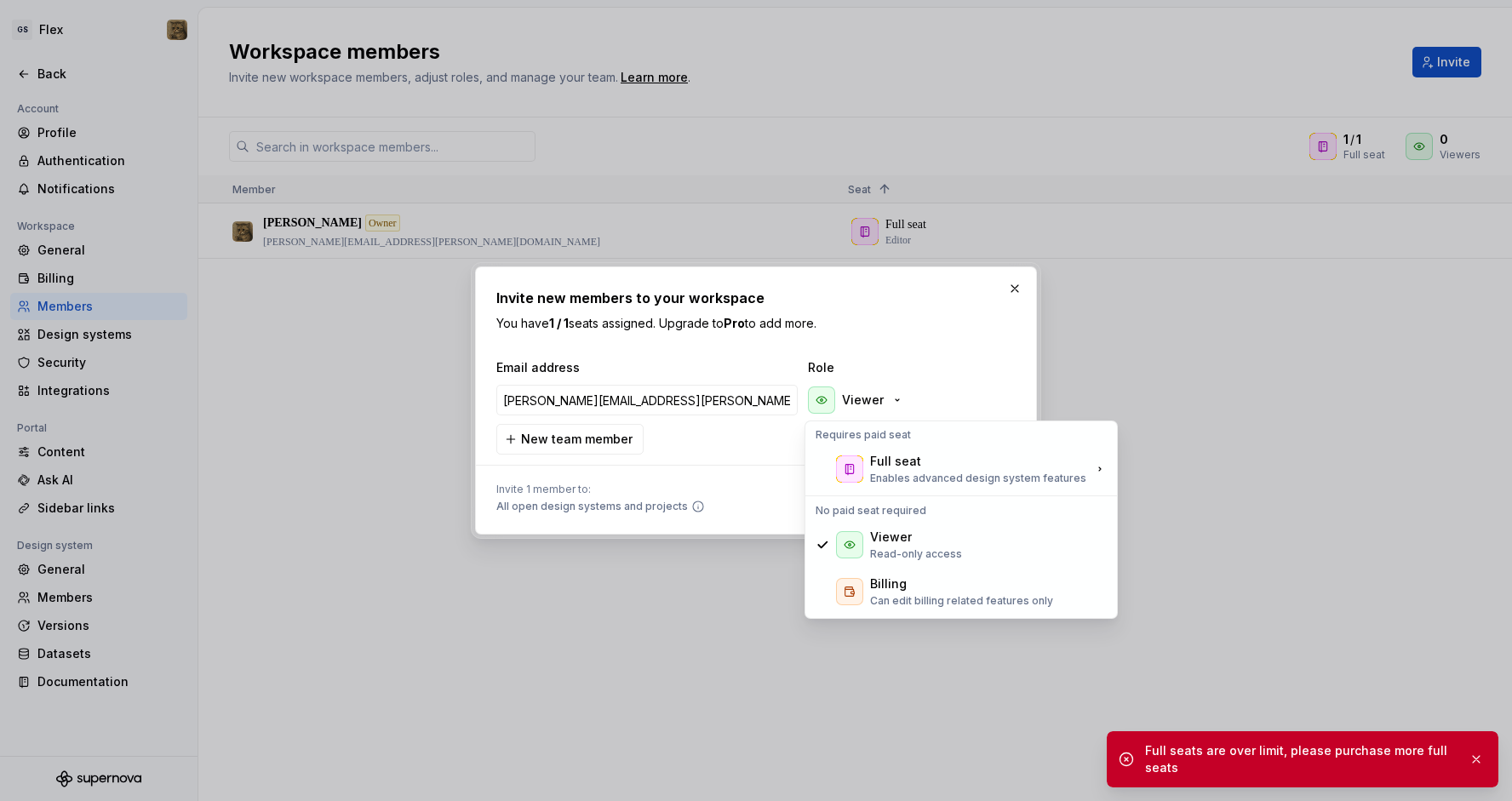
click at [892, 464] on div "Full seat" at bounding box center [895, 461] width 51 height 17
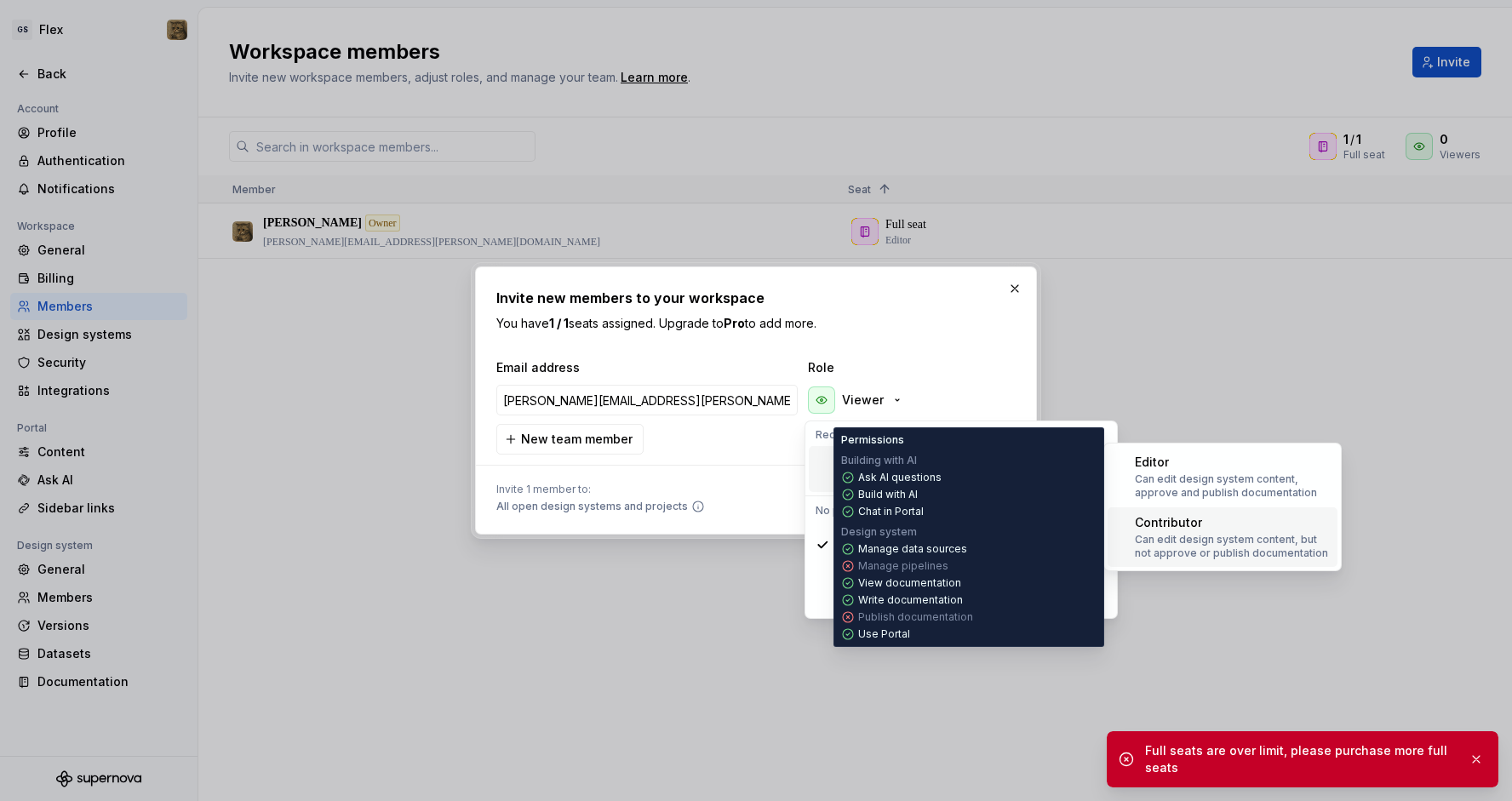
click at [1181, 543] on p "Can edit design system content, but not approve or publish documentation" at bounding box center [1232, 547] width 196 height 28
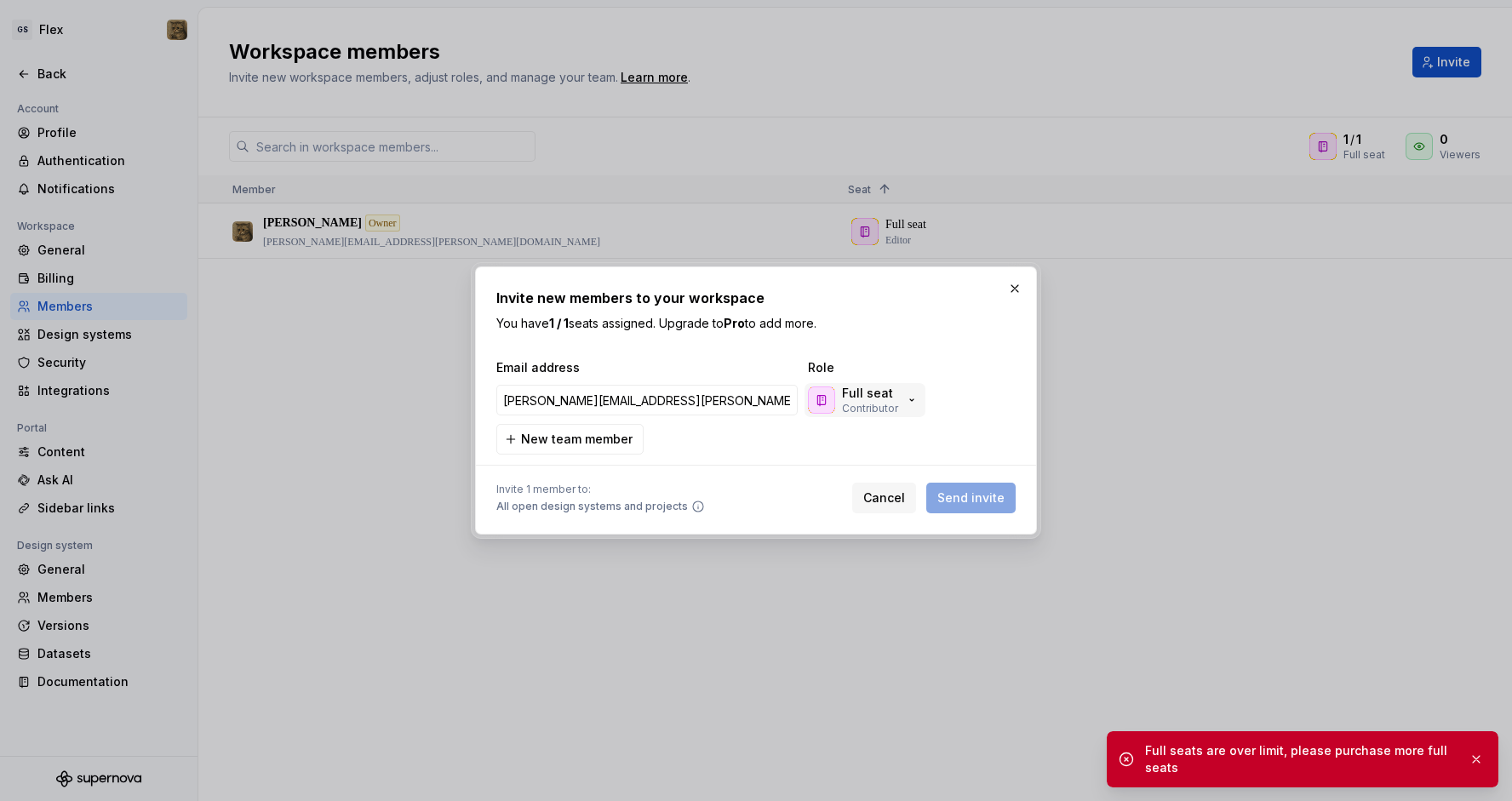
click at [901, 405] on div "Full seat Contributor" at bounding box center [863, 400] width 110 height 31
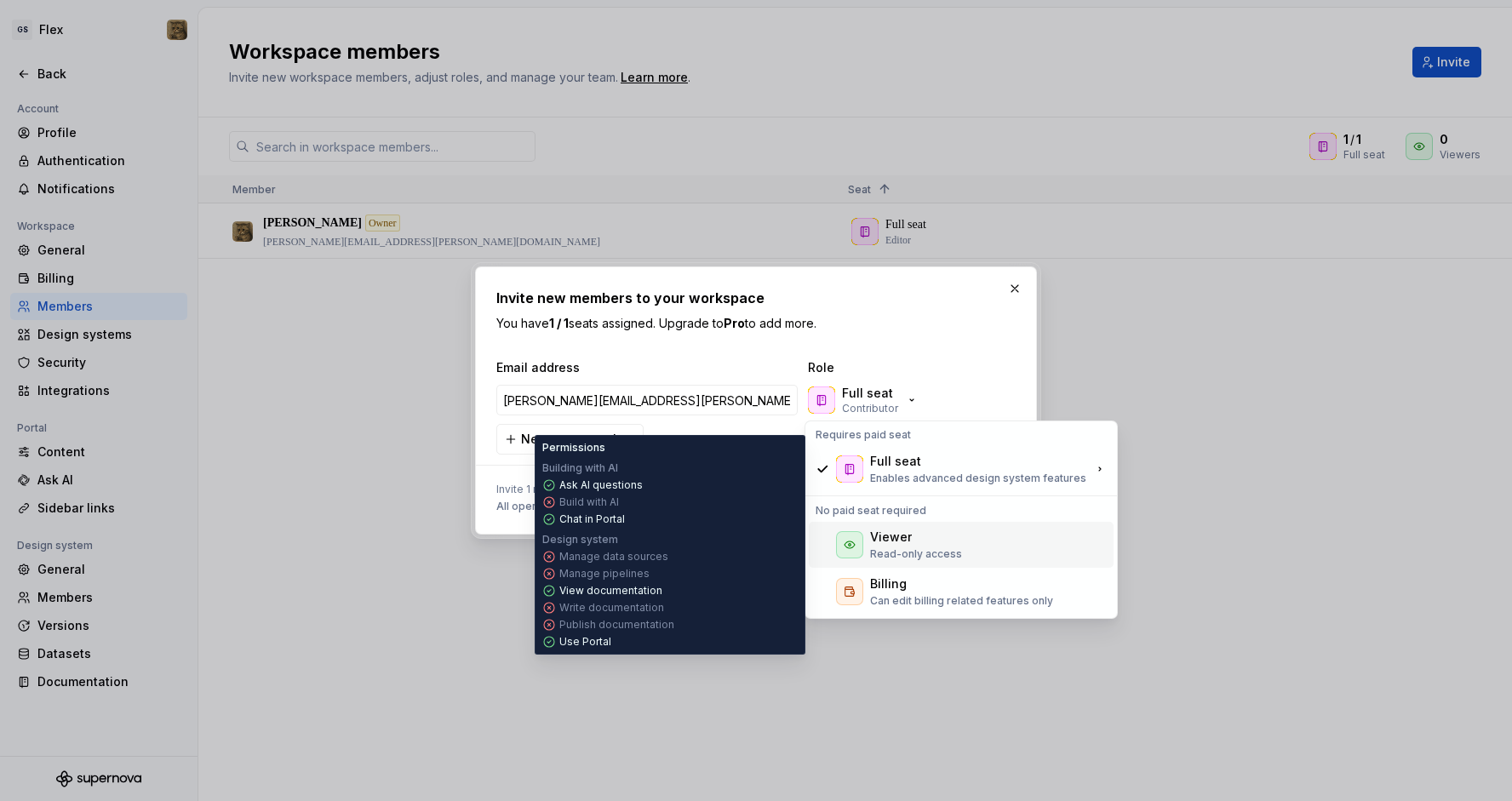
click at [887, 537] on div "Viewer" at bounding box center [890, 537] width 41 height 17
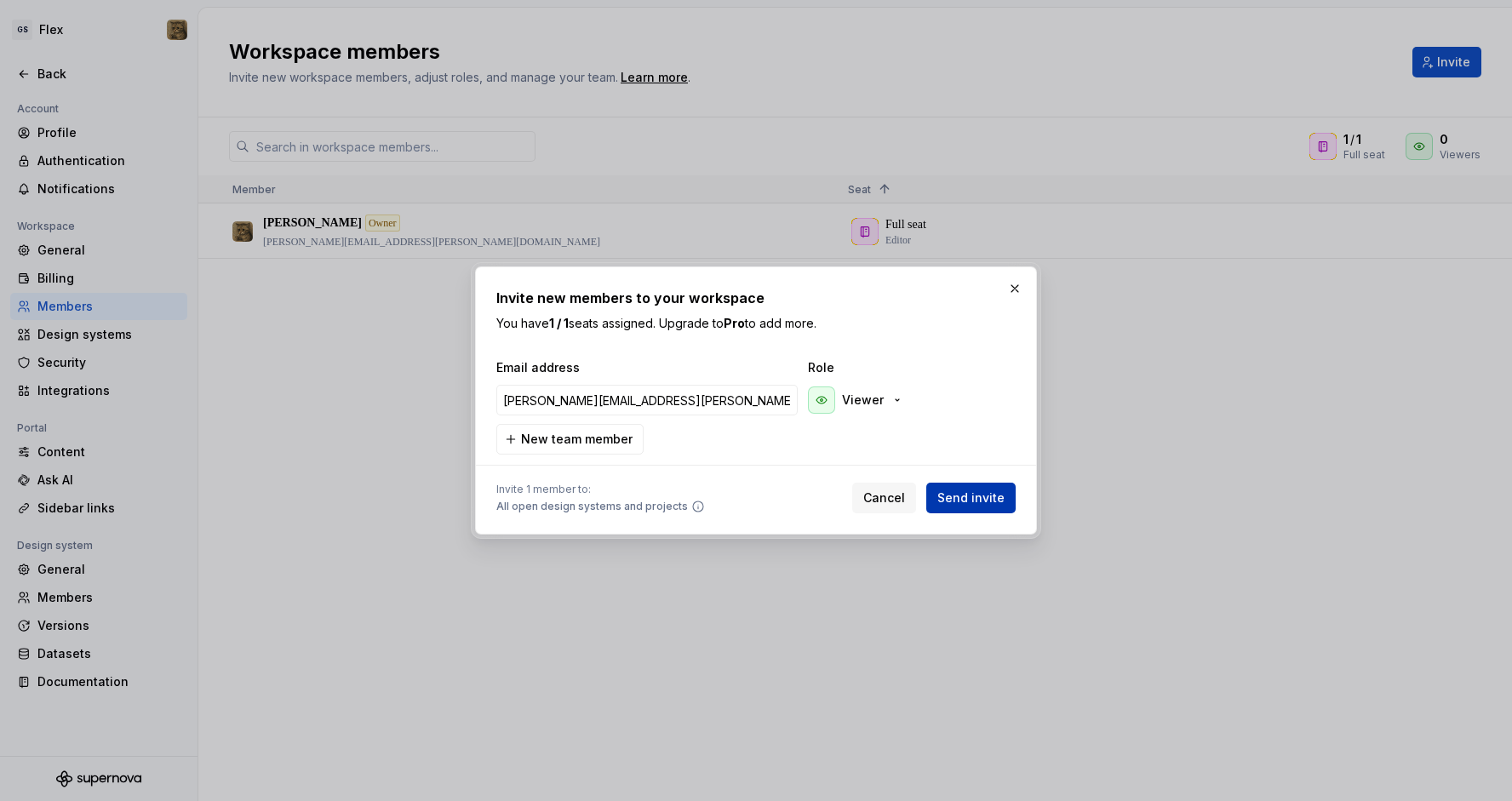
click at [991, 497] on span "Send invite" at bounding box center [971, 498] width 67 height 17
